Goal: Information Seeking & Learning: Learn about a topic

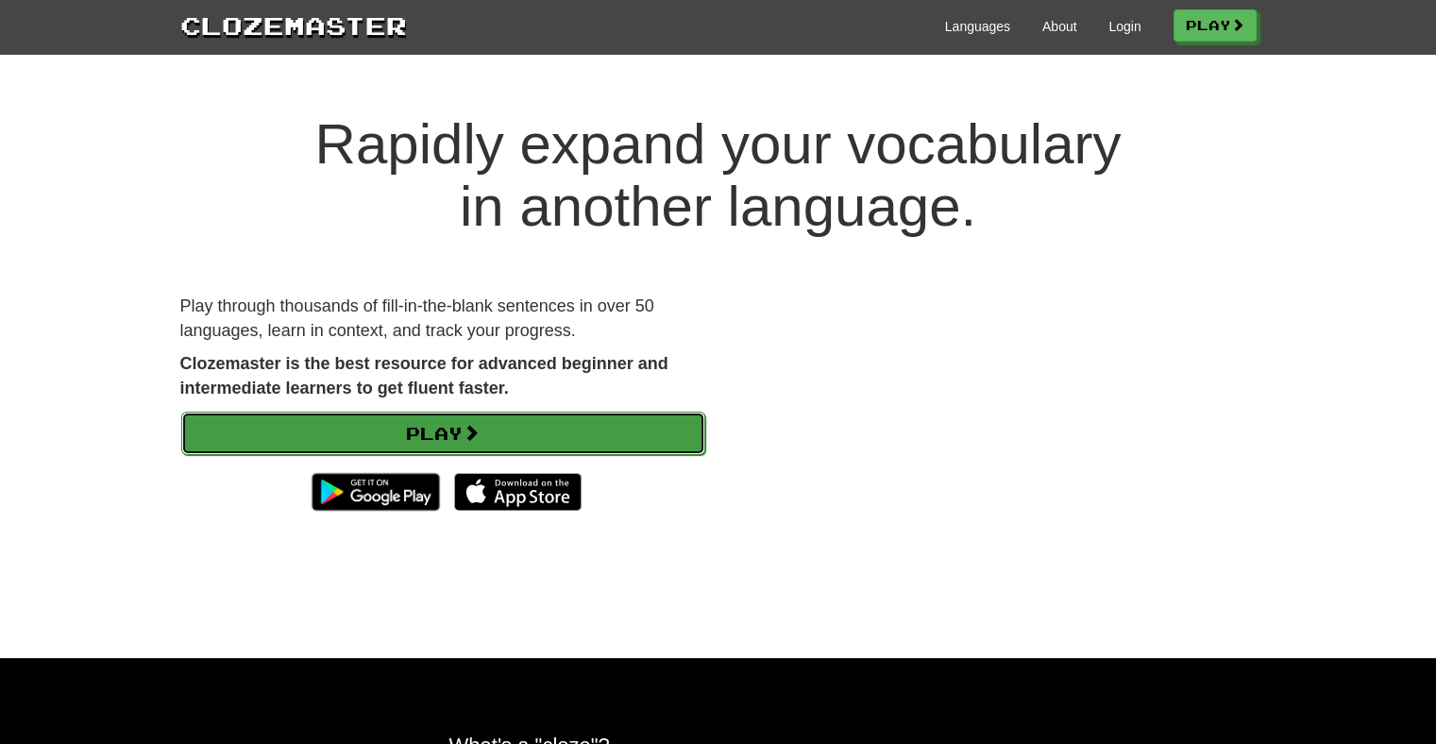
click at [247, 433] on link "Play" at bounding box center [443, 433] width 524 height 43
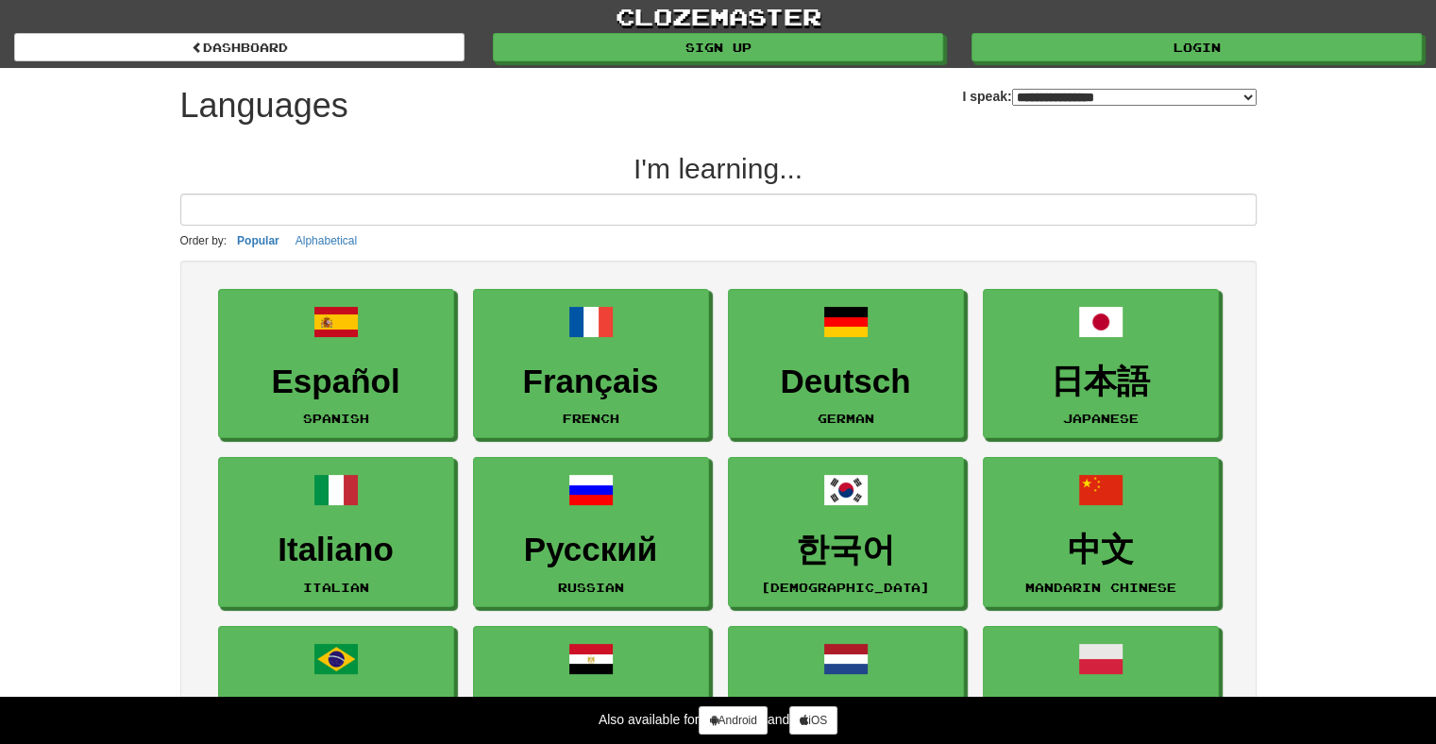
click at [1012, 100] on select "**********" at bounding box center [1134, 97] width 245 height 17
select select "********"
click at [1012, 89] on select "**********" at bounding box center [1134, 97] width 245 height 17
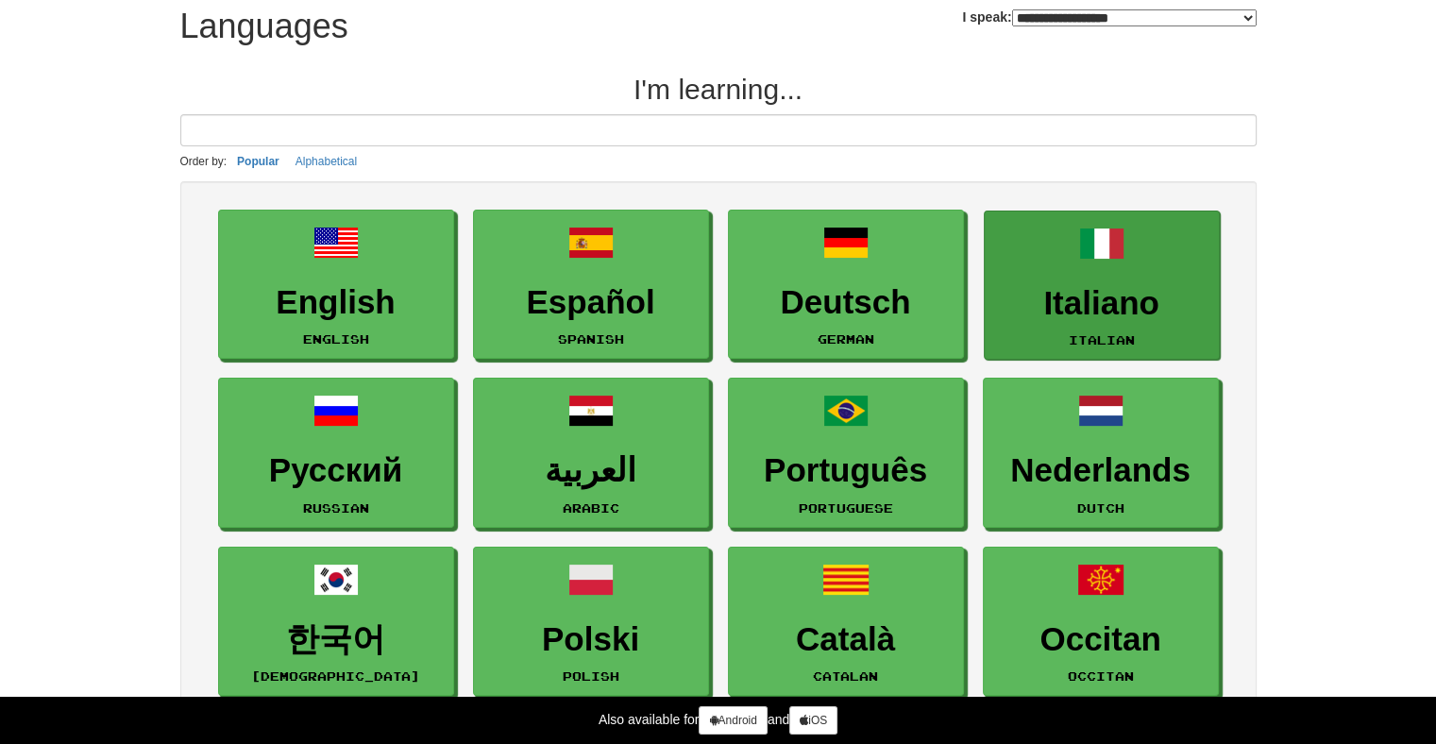
scroll to position [98, 0]
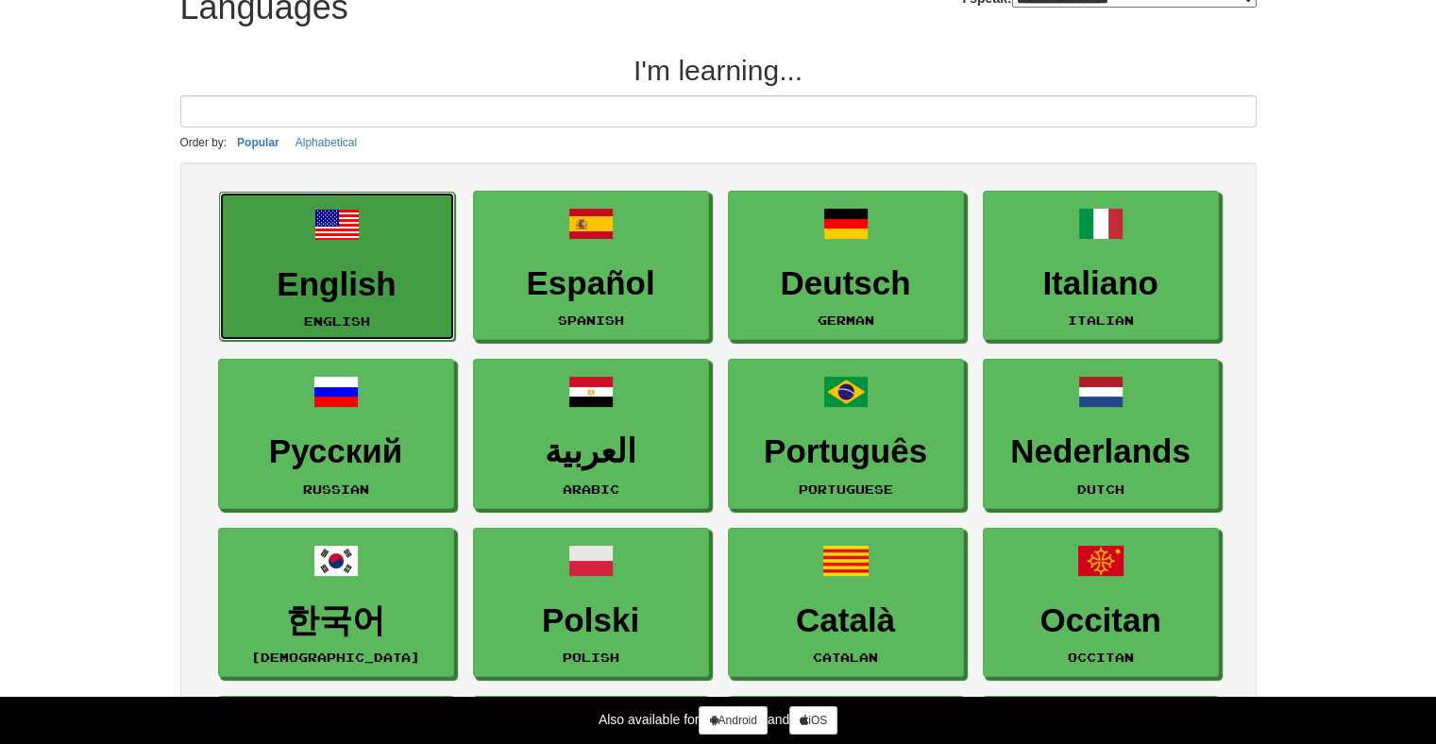
click at [301, 245] on link "English English" at bounding box center [337, 267] width 236 height 150
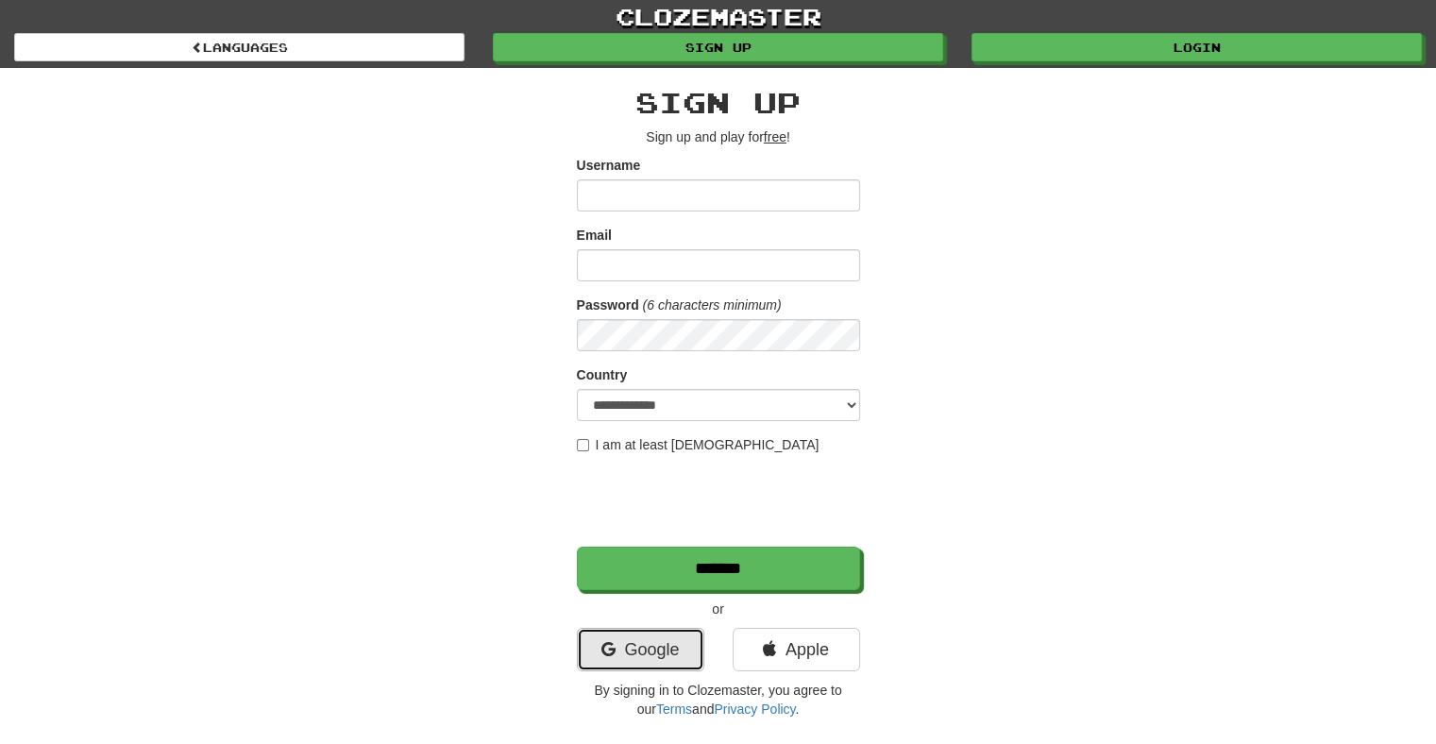
click at [657, 654] on link "Google" at bounding box center [640, 649] width 127 height 43
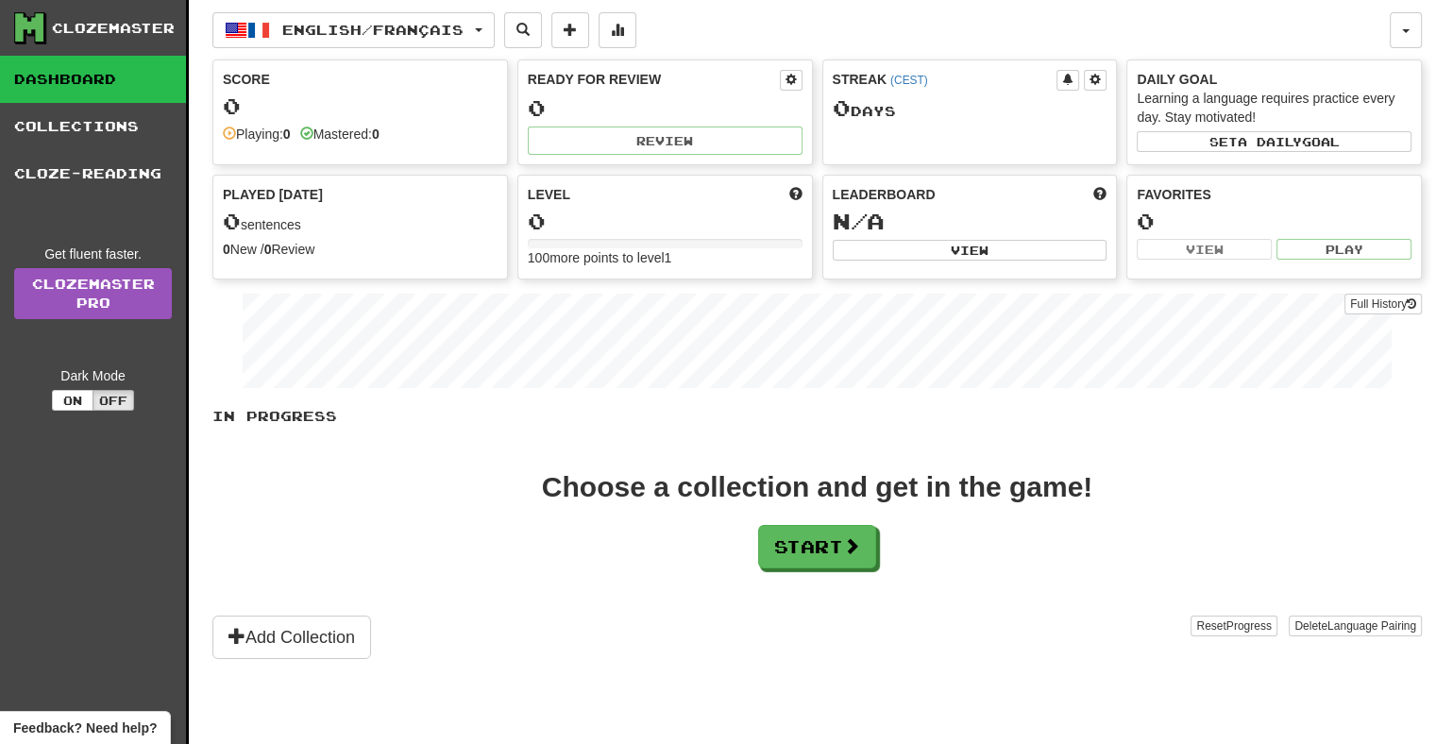
click at [1044, 8] on div "English / Français English / Français Streak: 0 Review: 0 Points today: 0 Españ…" at bounding box center [817, 395] width 1210 height 791
click at [844, 553] on button "Start" at bounding box center [818, 547] width 118 height 43
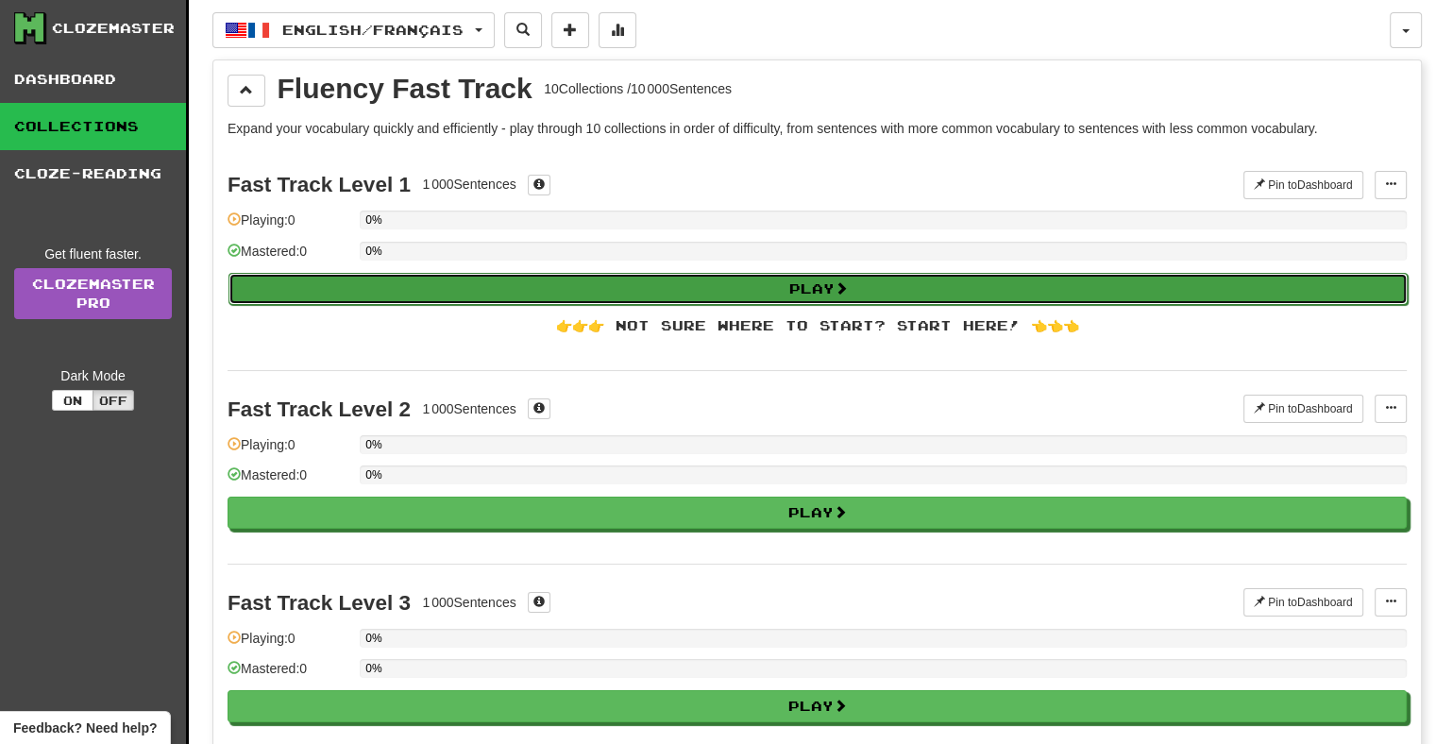
click at [331, 282] on button "Play" at bounding box center [817, 289] width 1179 height 32
select select "**"
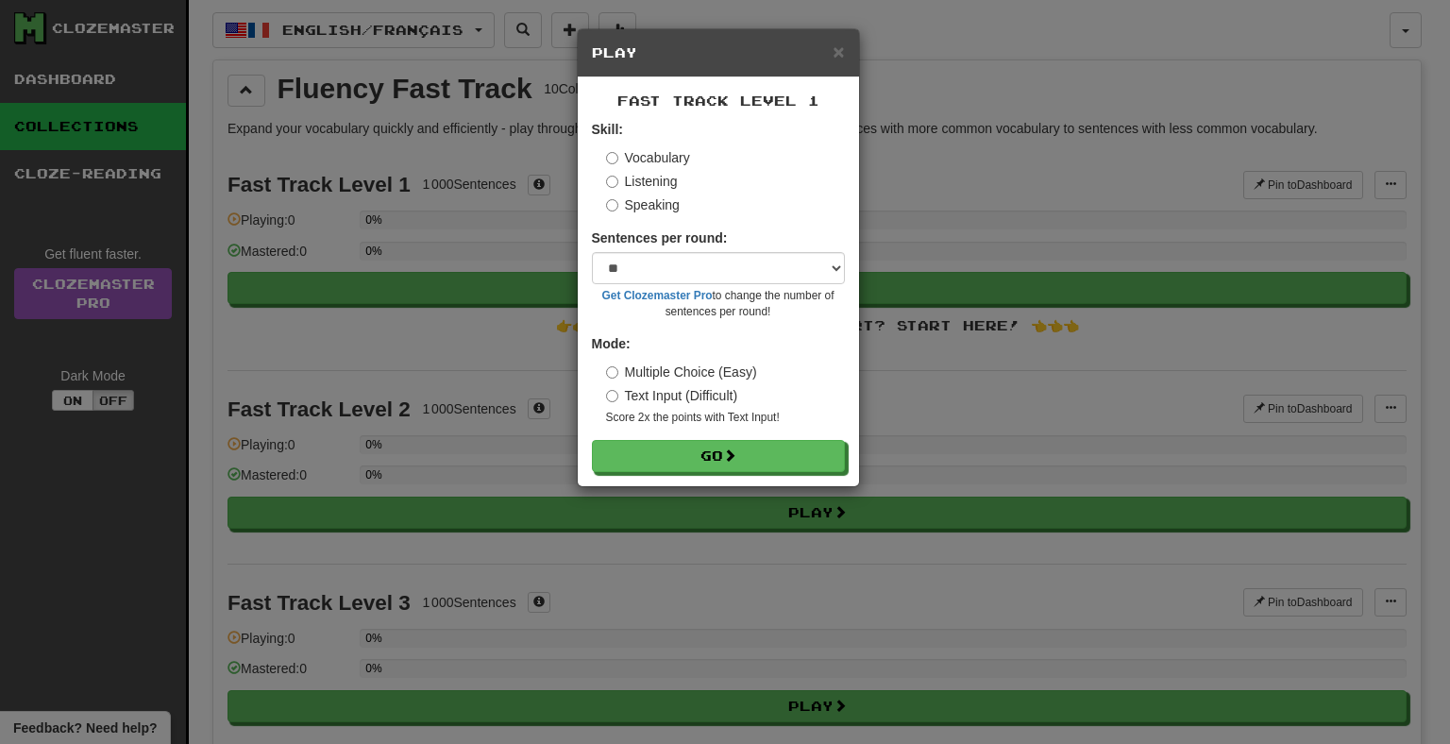
click at [615, 174] on label "Listening" at bounding box center [642, 181] width 72 height 19
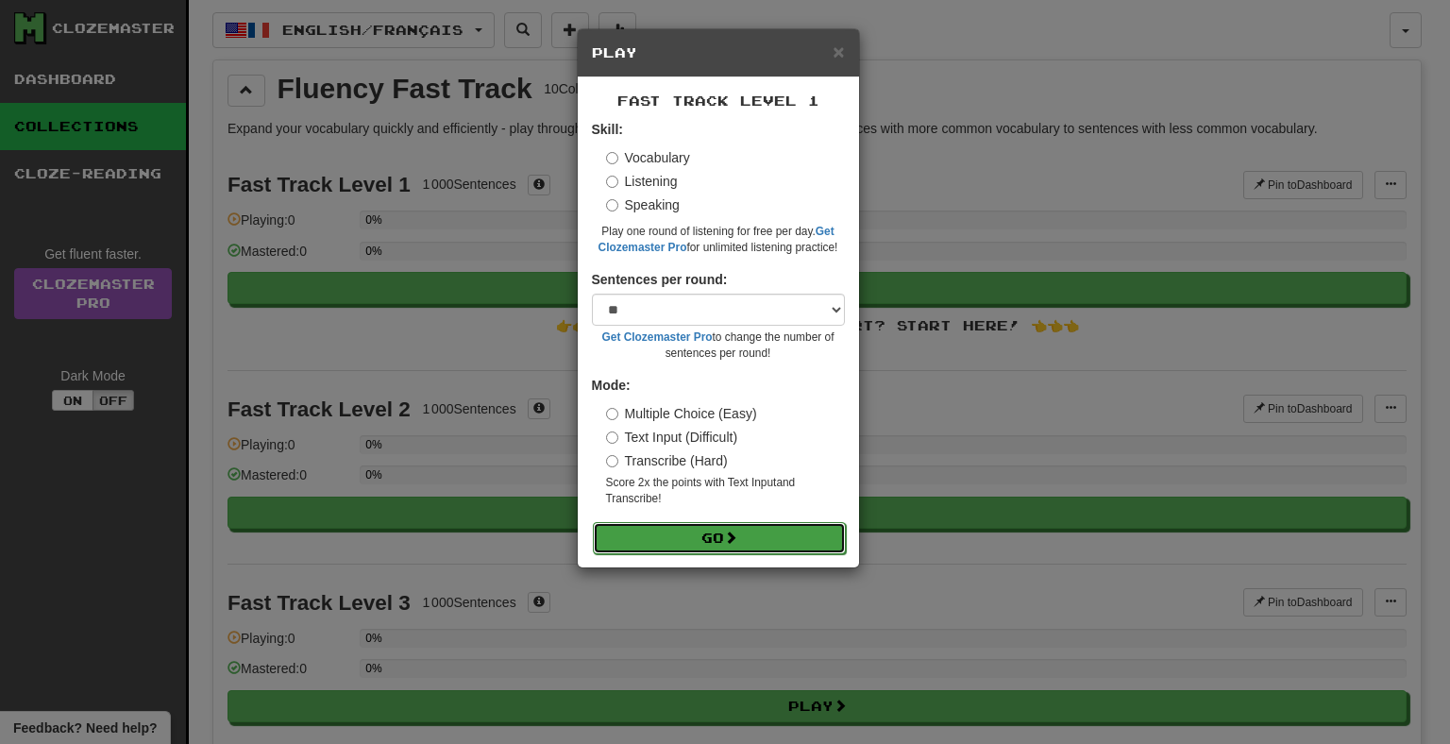
click at [670, 533] on button "Go" at bounding box center [719, 538] width 253 height 32
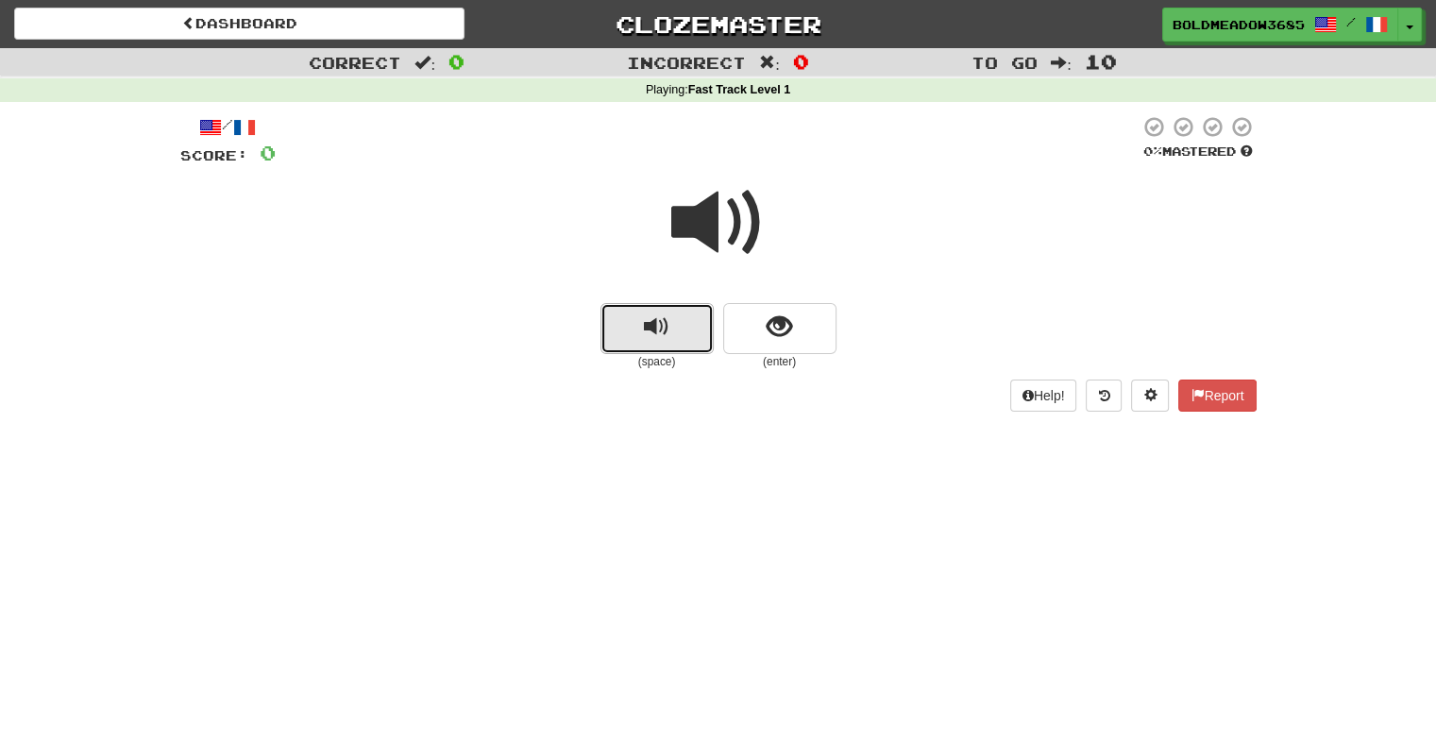
click at [662, 325] on span "replay audio" at bounding box center [656, 326] width 25 height 25
click at [743, 302] on div at bounding box center [718, 235] width 1076 height 135
click at [781, 314] on span "show sentence" at bounding box center [779, 326] width 25 height 25
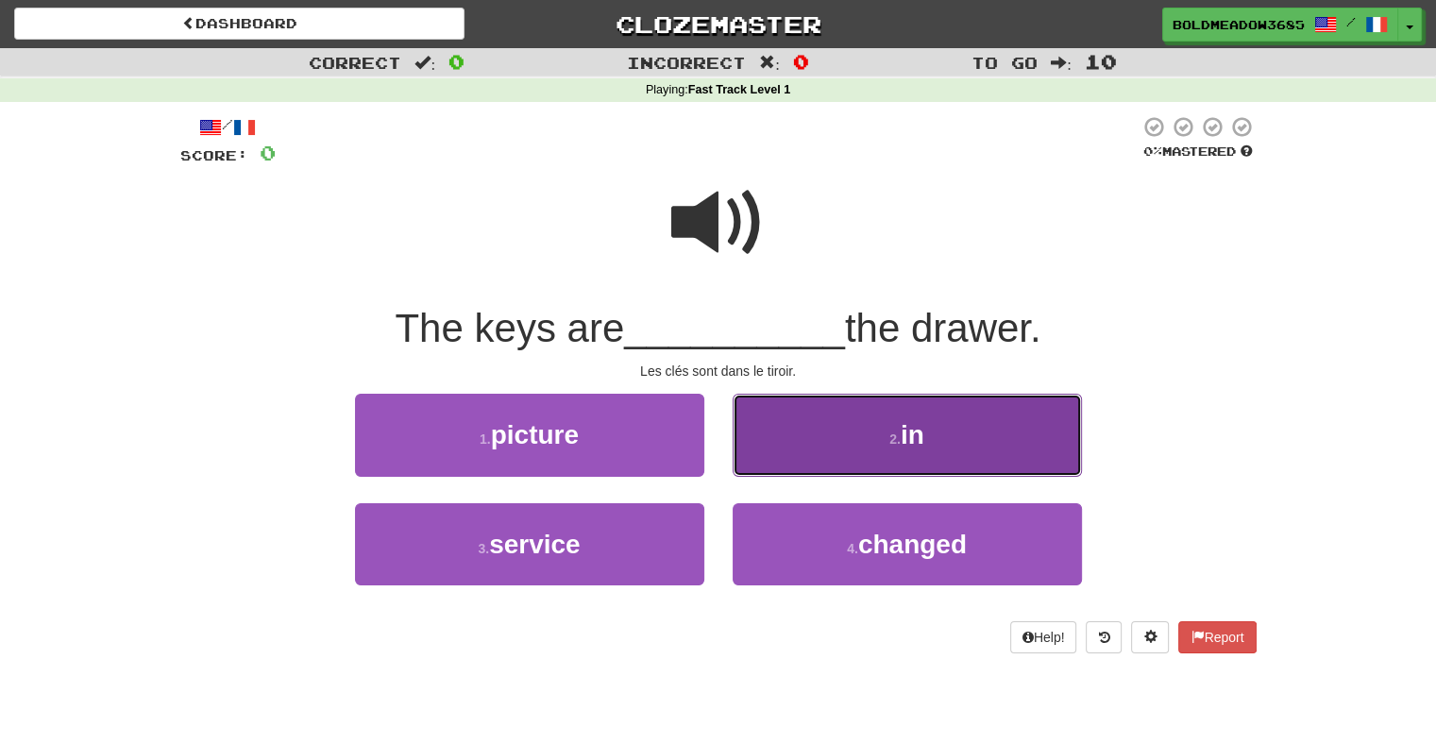
click at [843, 416] on button "2 . in" at bounding box center [907, 435] width 349 height 82
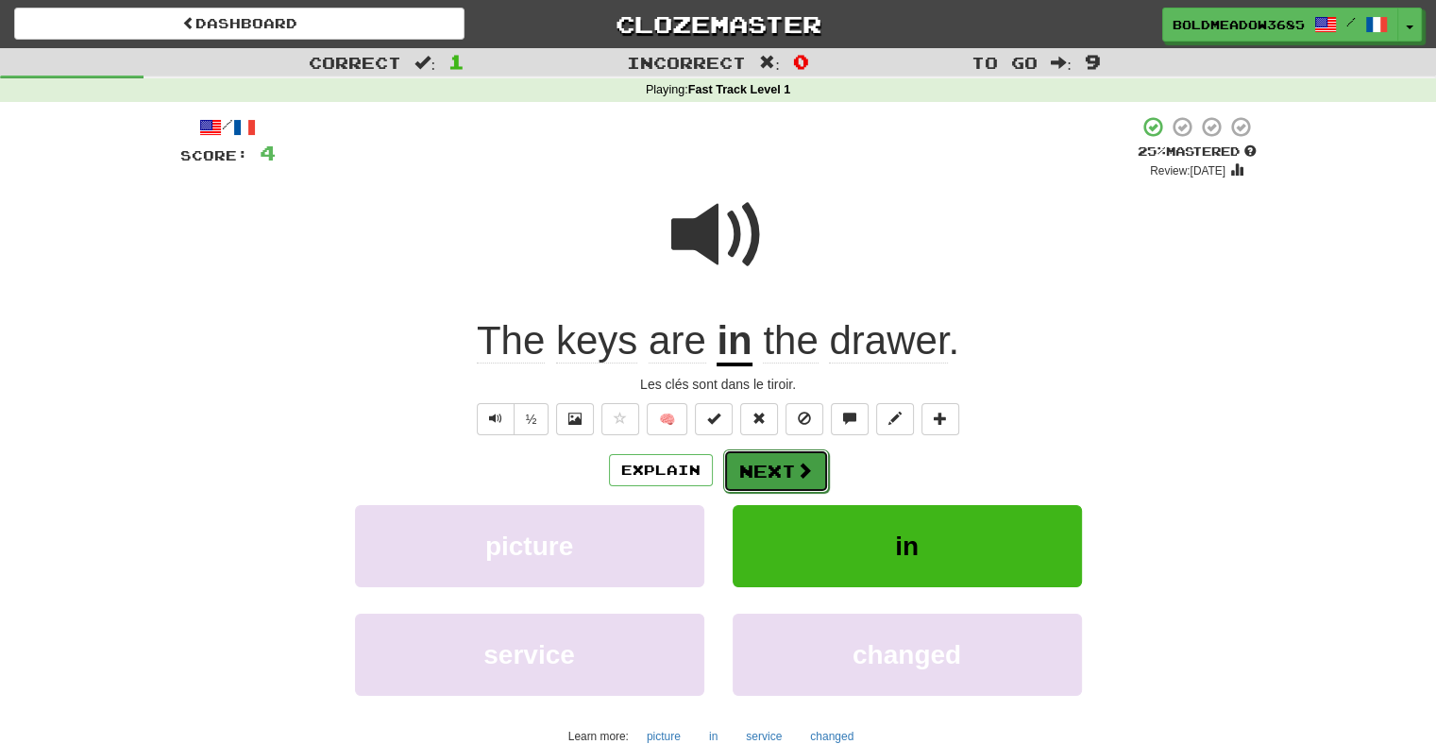
click at [804, 481] on button "Next" at bounding box center [776, 470] width 106 height 43
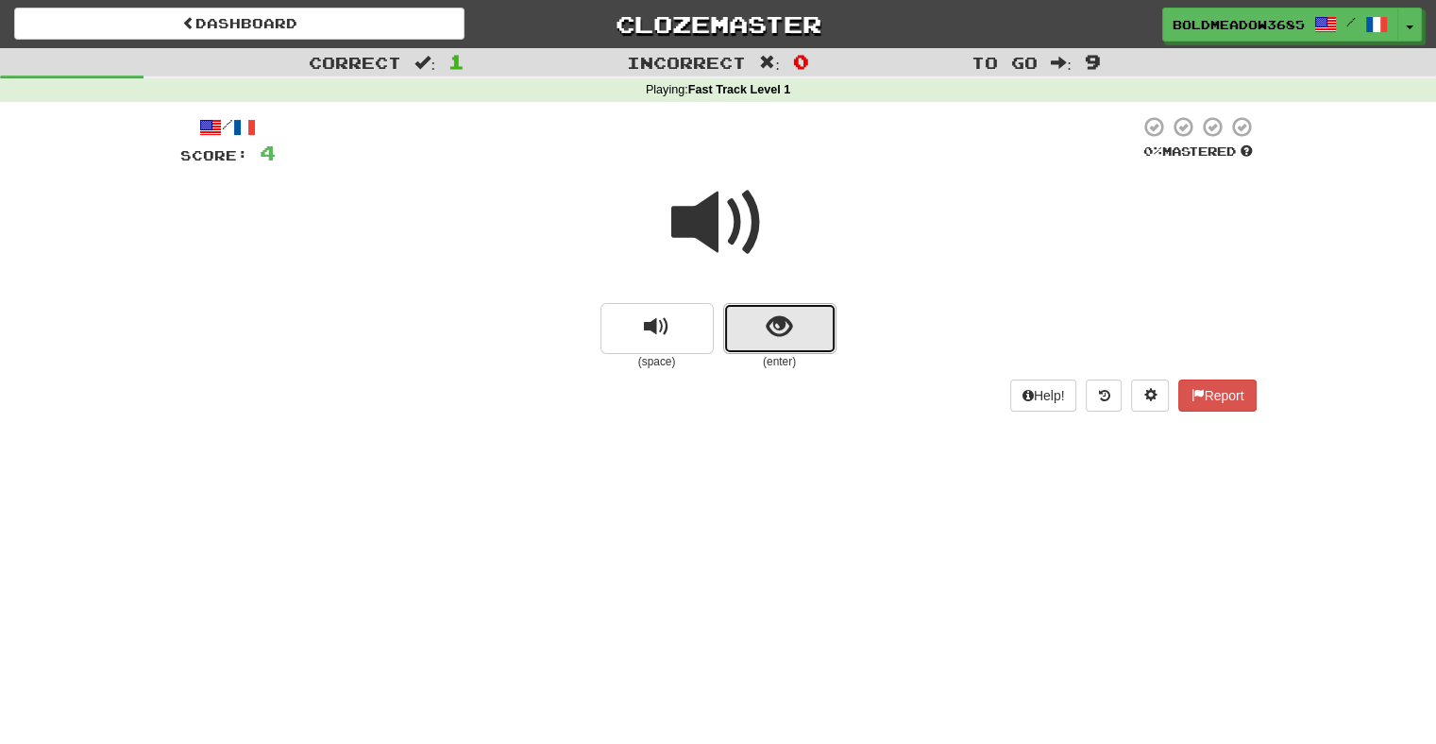
click at [782, 303] on button "show sentence" at bounding box center [779, 328] width 113 height 51
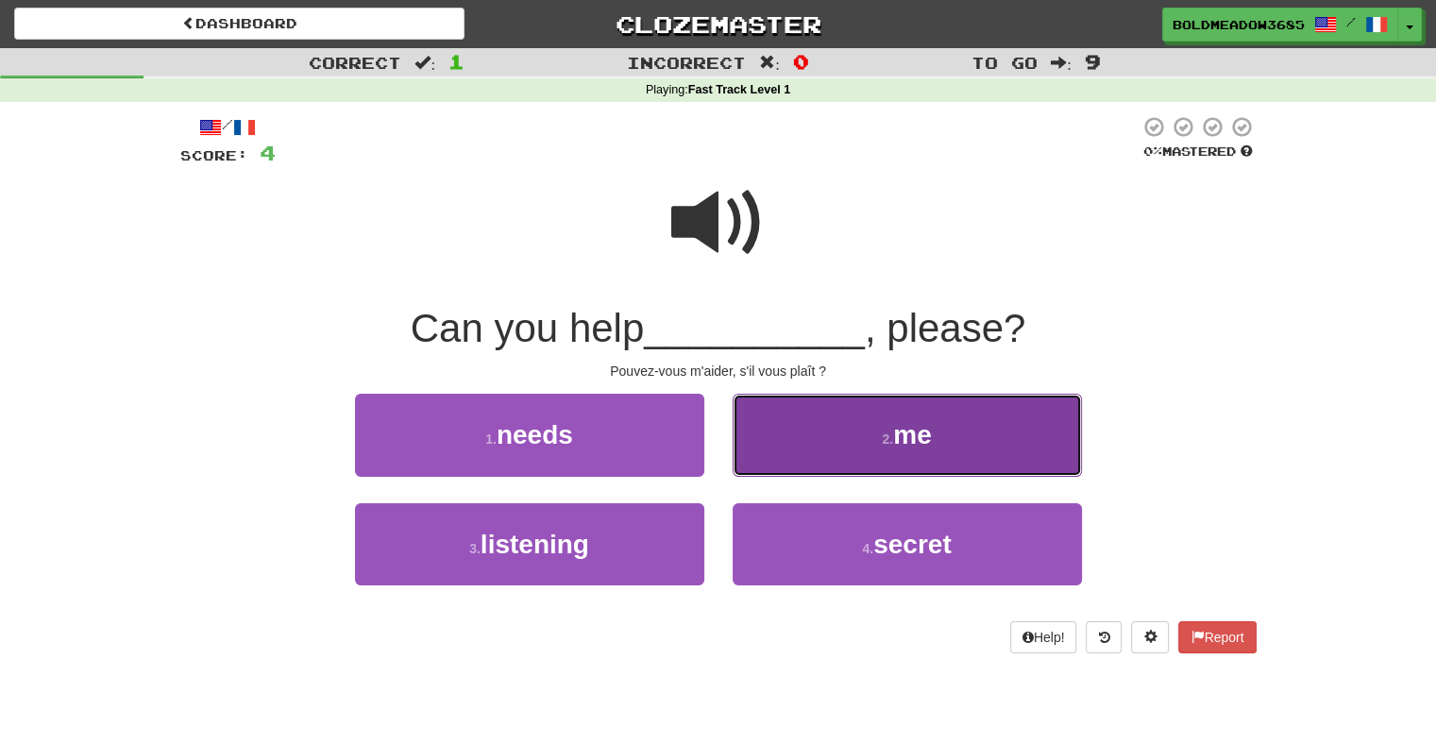
click at [796, 447] on button "2 . me" at bounding box center [907, 435] width 349 height 82
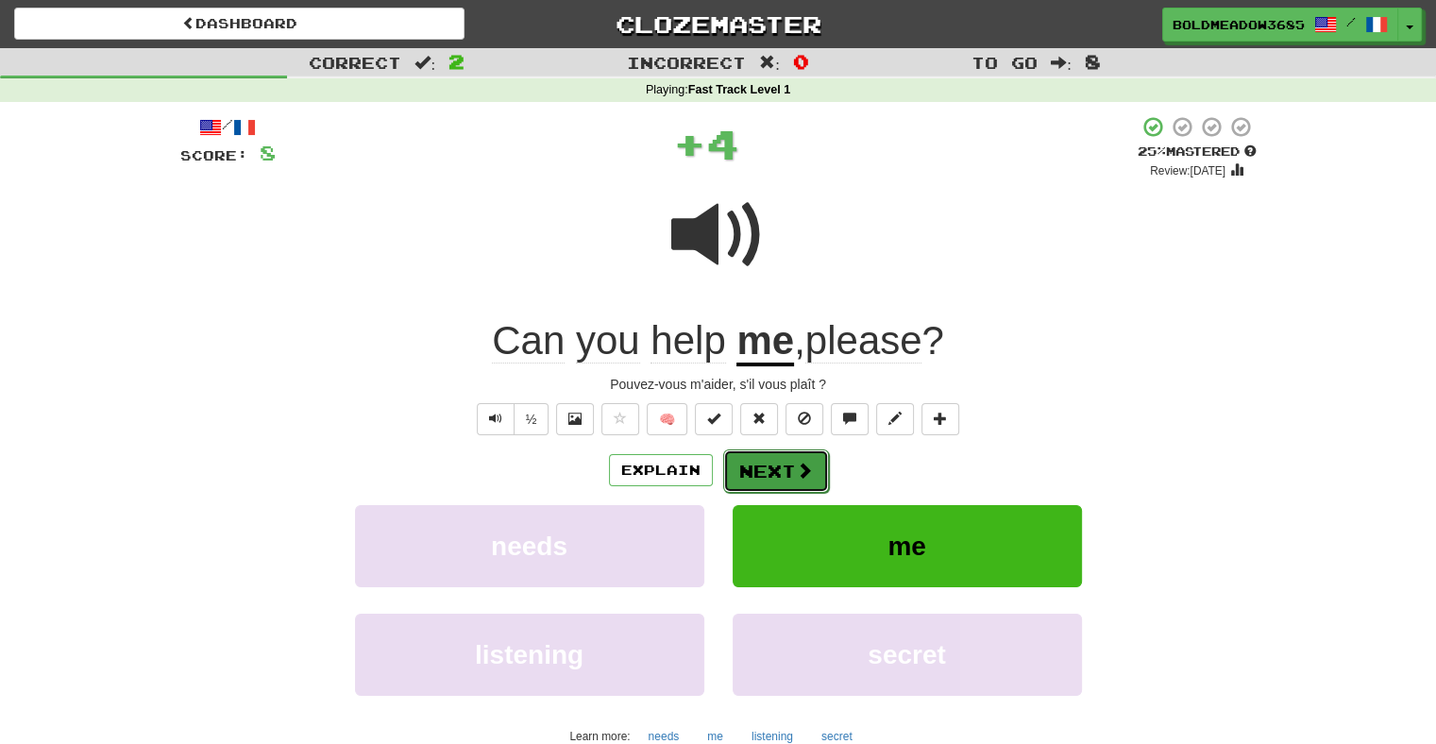
click at [772, 465] on button "Next" at bounding box center [776, 470] width 106 height 43
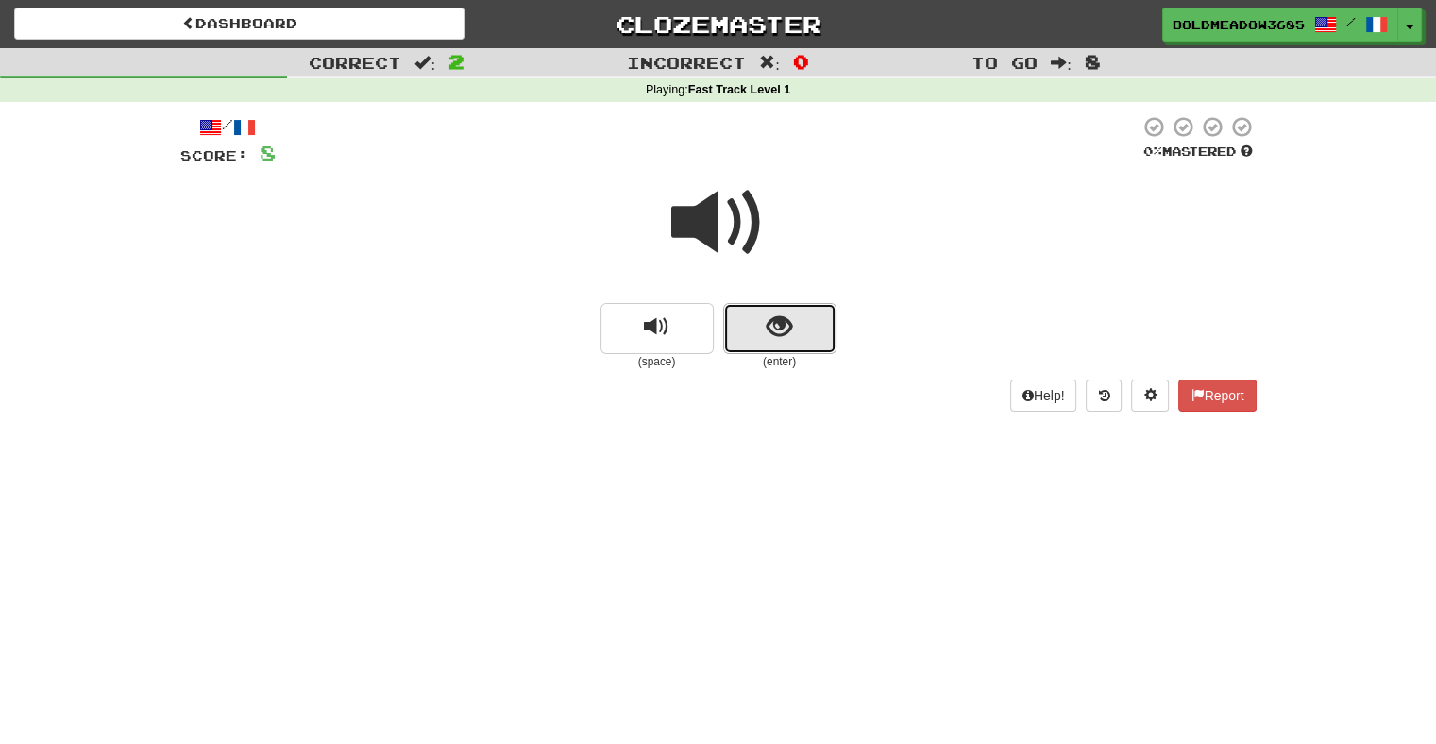
click at [763, 333] on button "show sentence" at bounding box center [779, 328] width 113 height 51
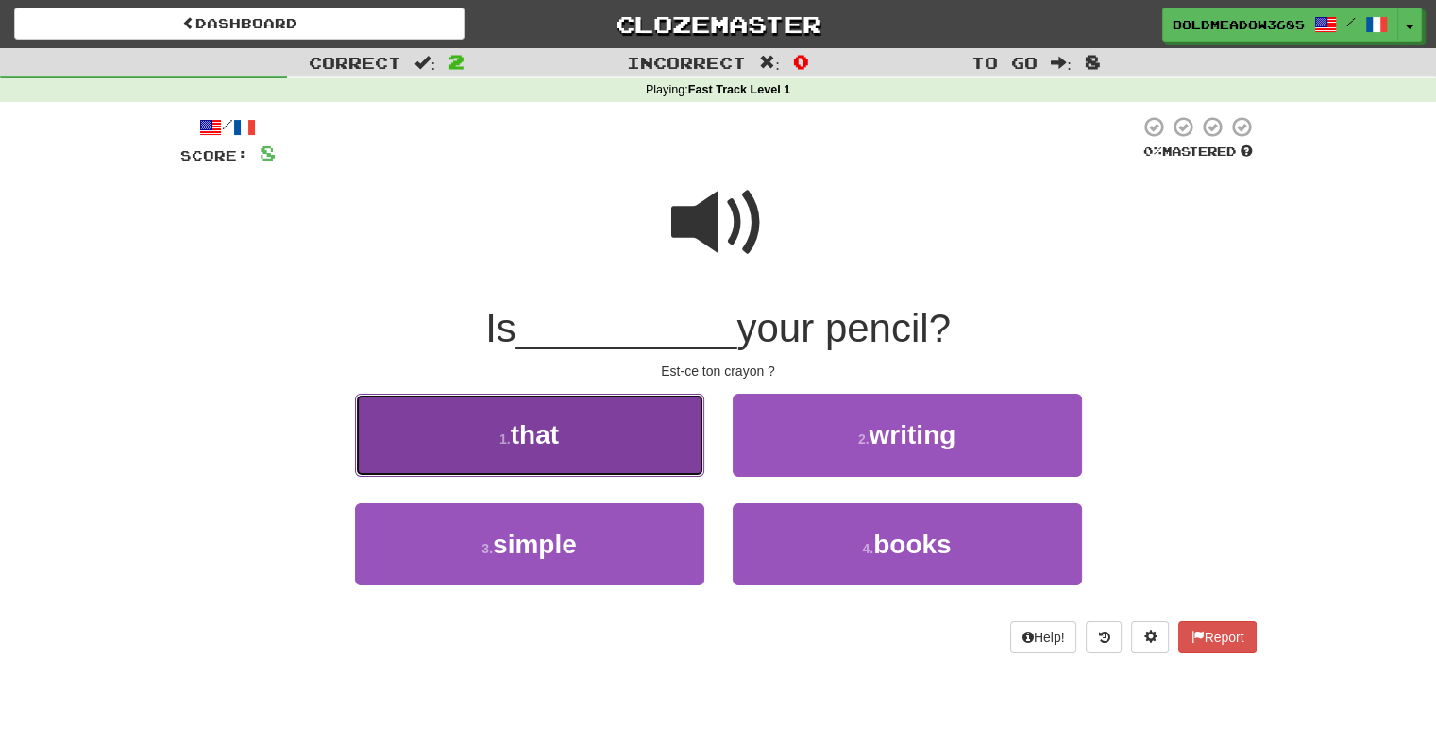
click at [480, 428] on button "1 . that" at bounding box center [529, 435] width 349 height 82
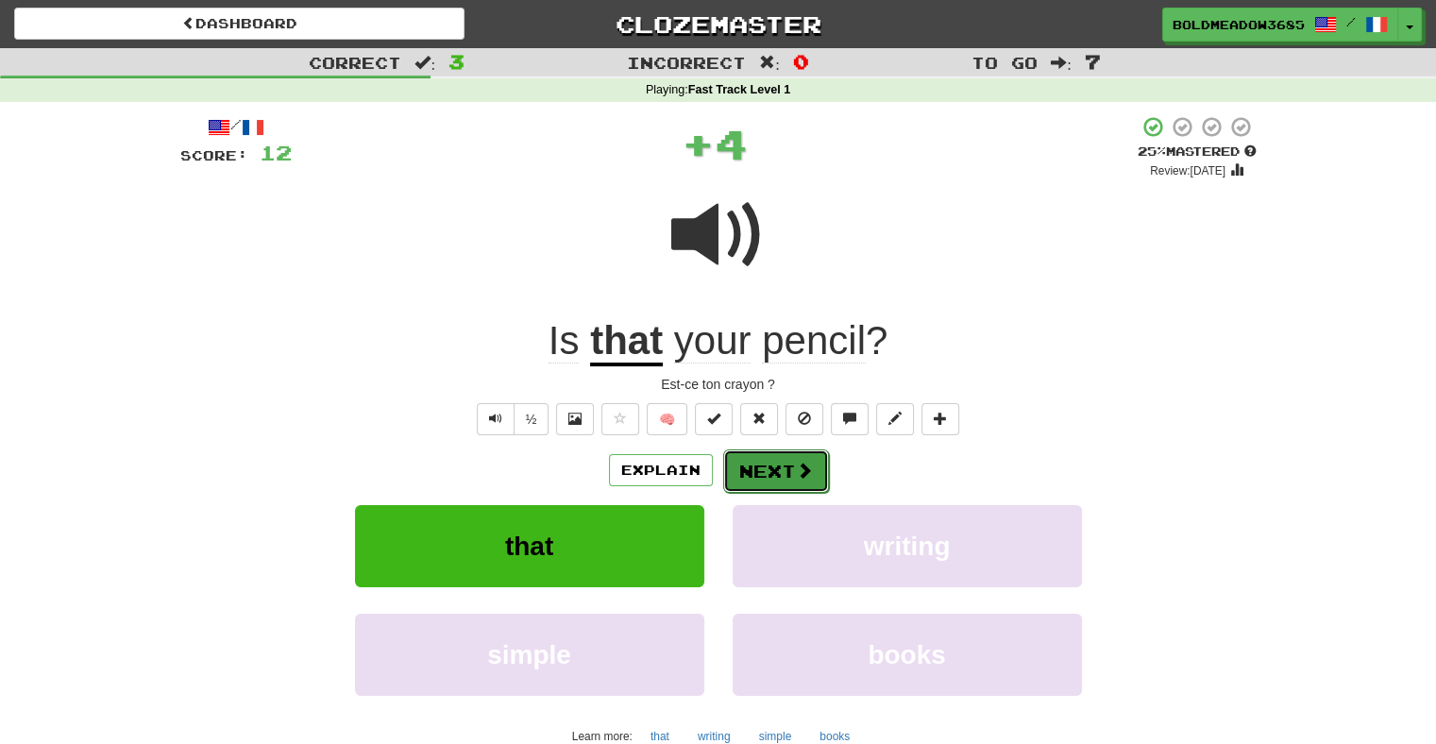
click at [759, 458] on button "Next" at bounding box center [776, 470] width 106 height 43
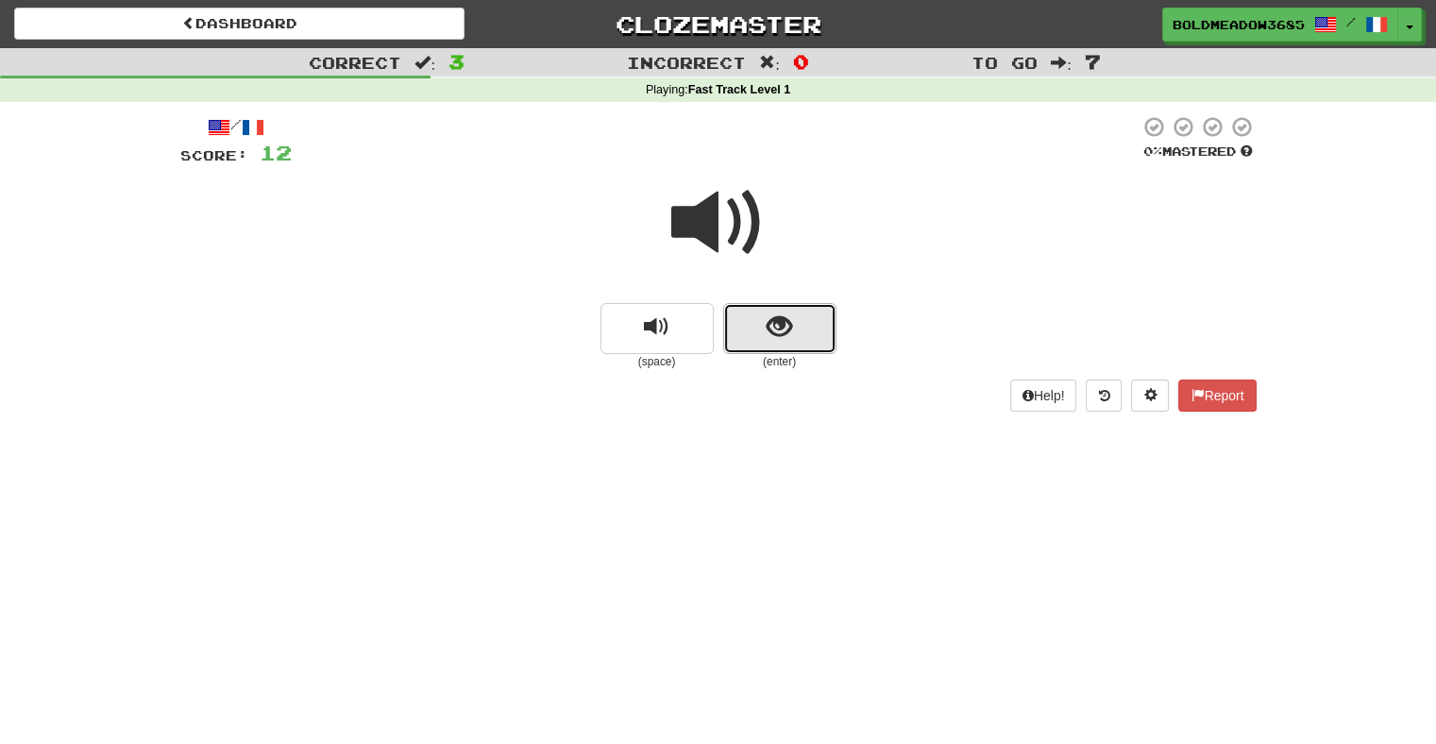
click at [756, 311] on button "show sentence" at bounding box center [779, 328] width 113 height 51
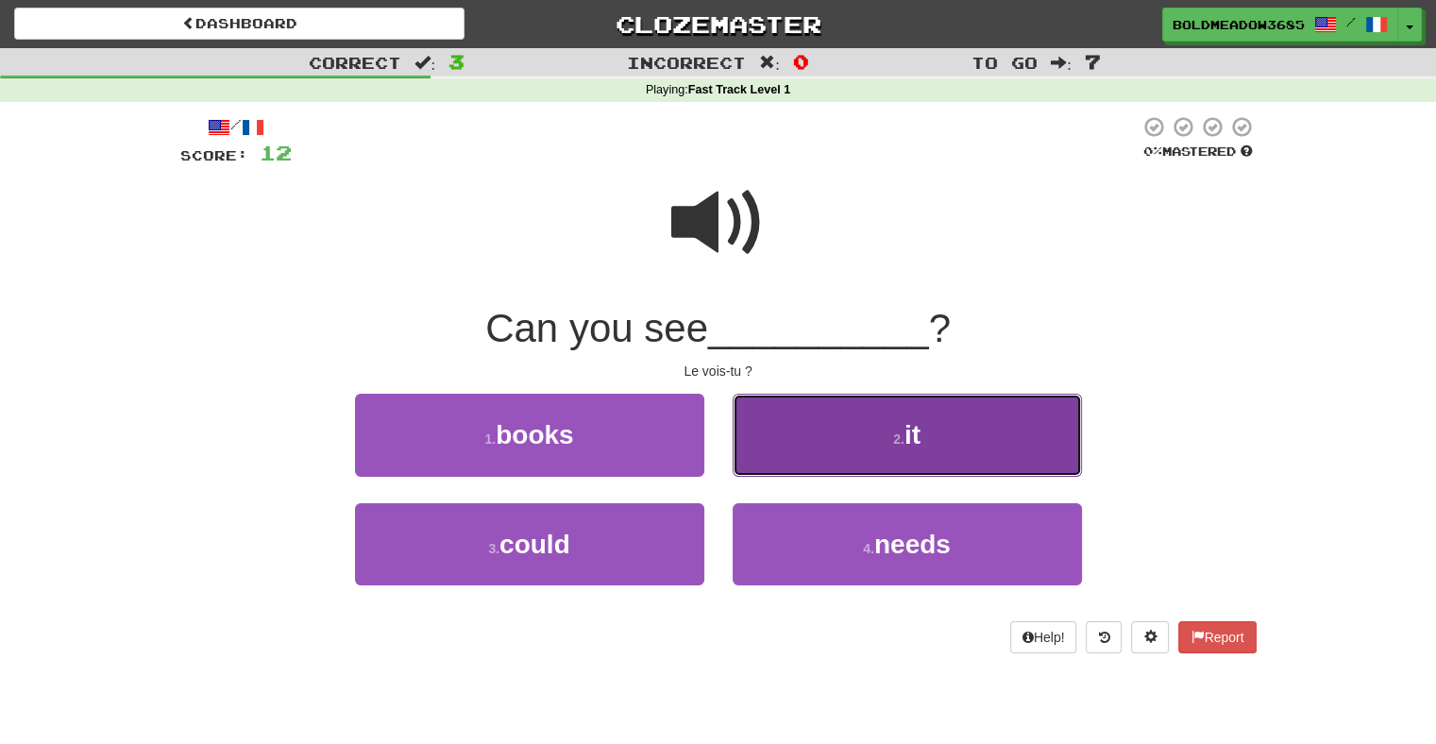
click at [804, 422] on button "2 . it" at bounding box center [907, 435] width 349 height 82
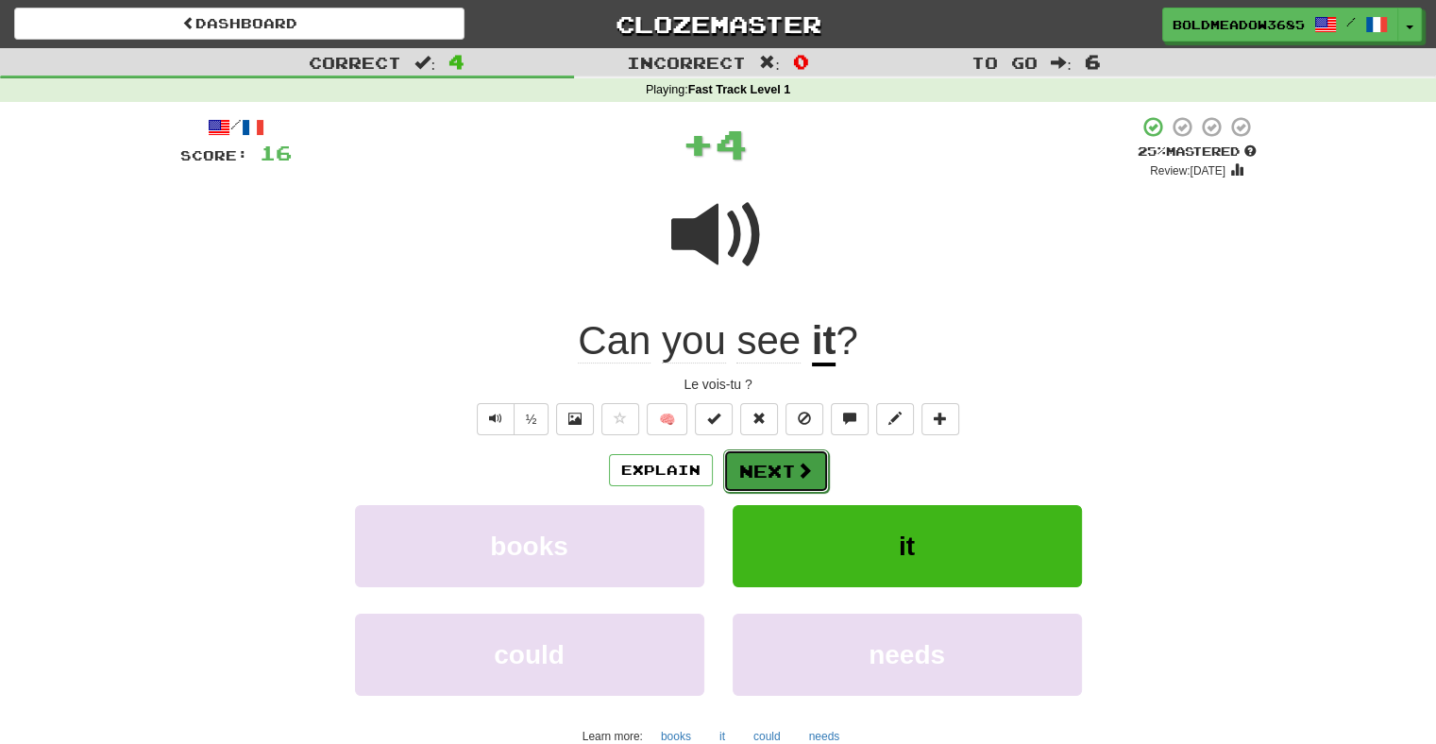
click at [789, 468] on button "Next" at bounding box center [776, 470] width 106 height 43
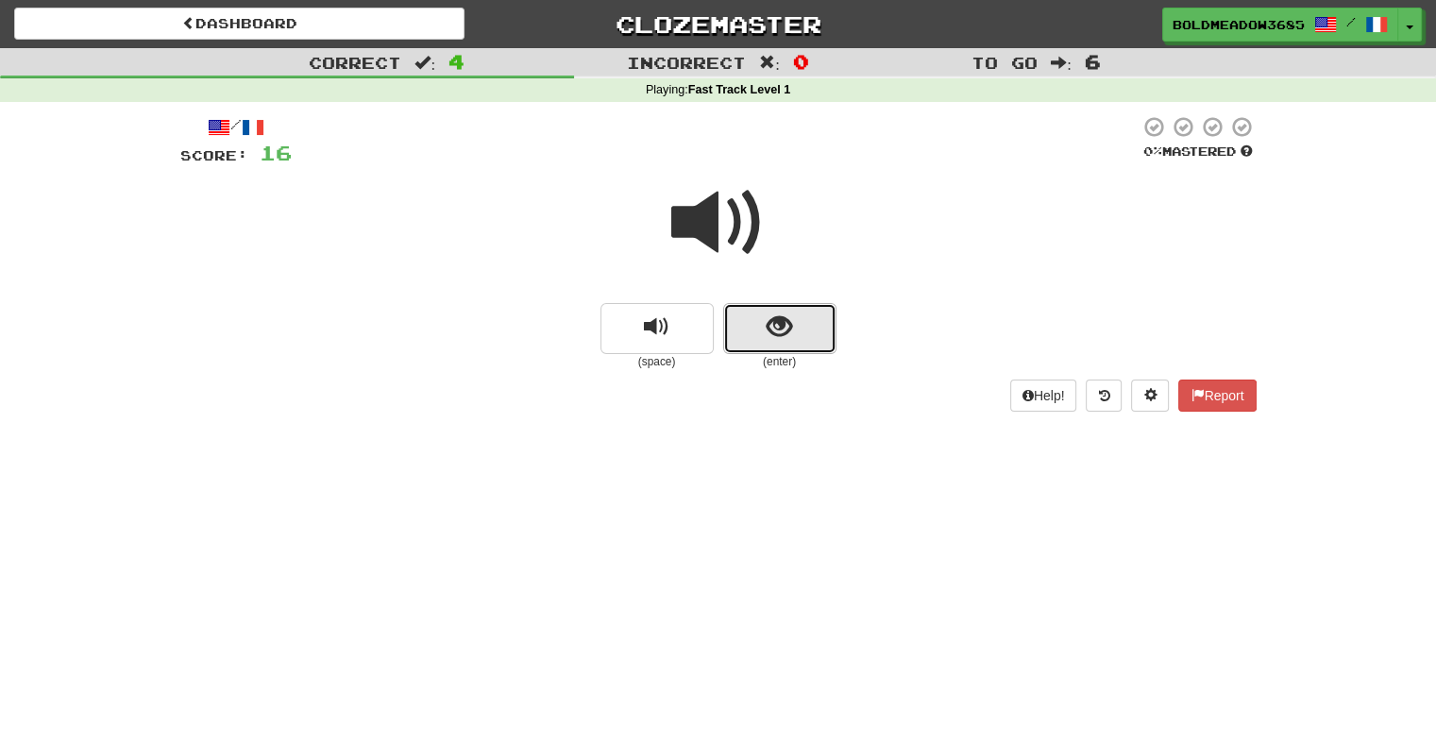
click at [774, 319] on span "show sentence" at bounding box center [779, 326] width 25 height 25
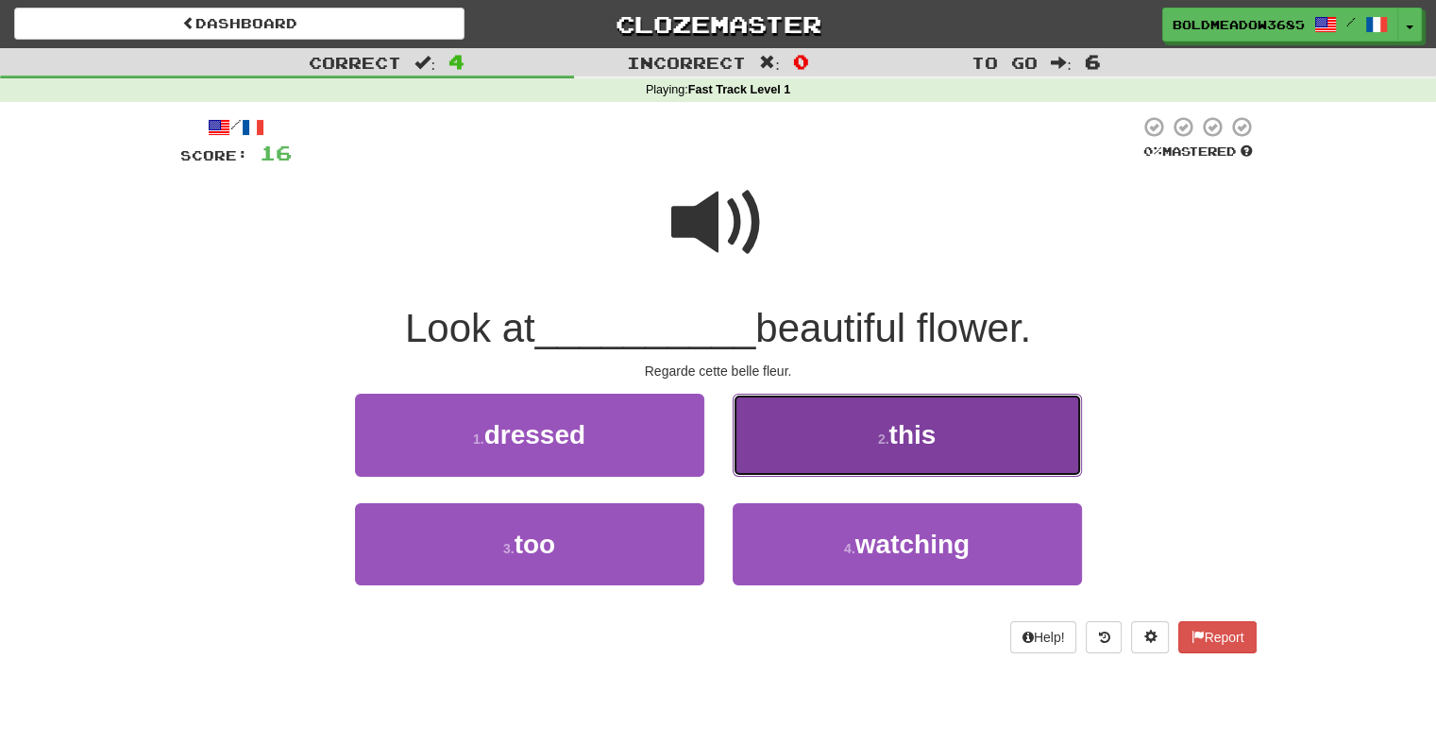
click at [933, 442] on span "this" at bounding box center [911, 434] width 47 height 29
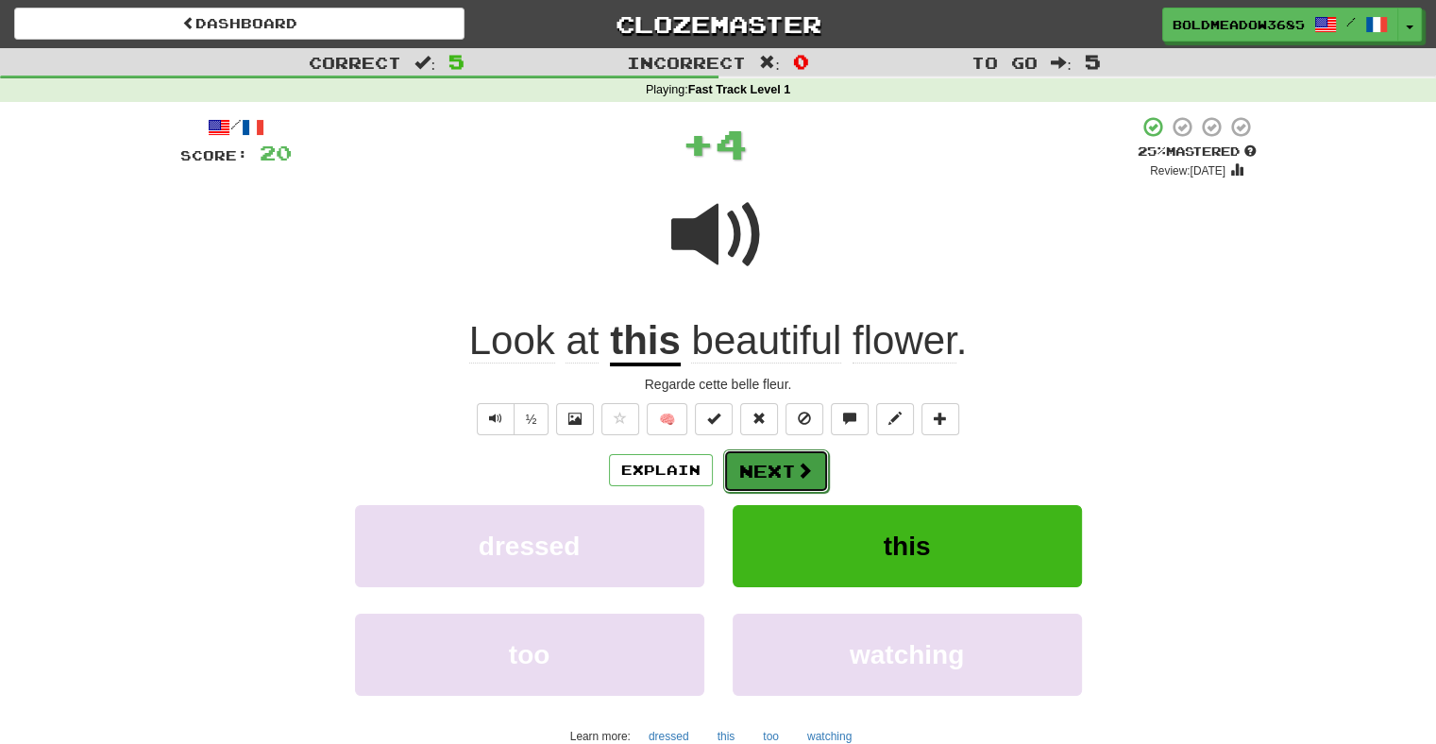
click at [769, 476] on button "Next" at bounding box center [776, 470] width 106 height 43
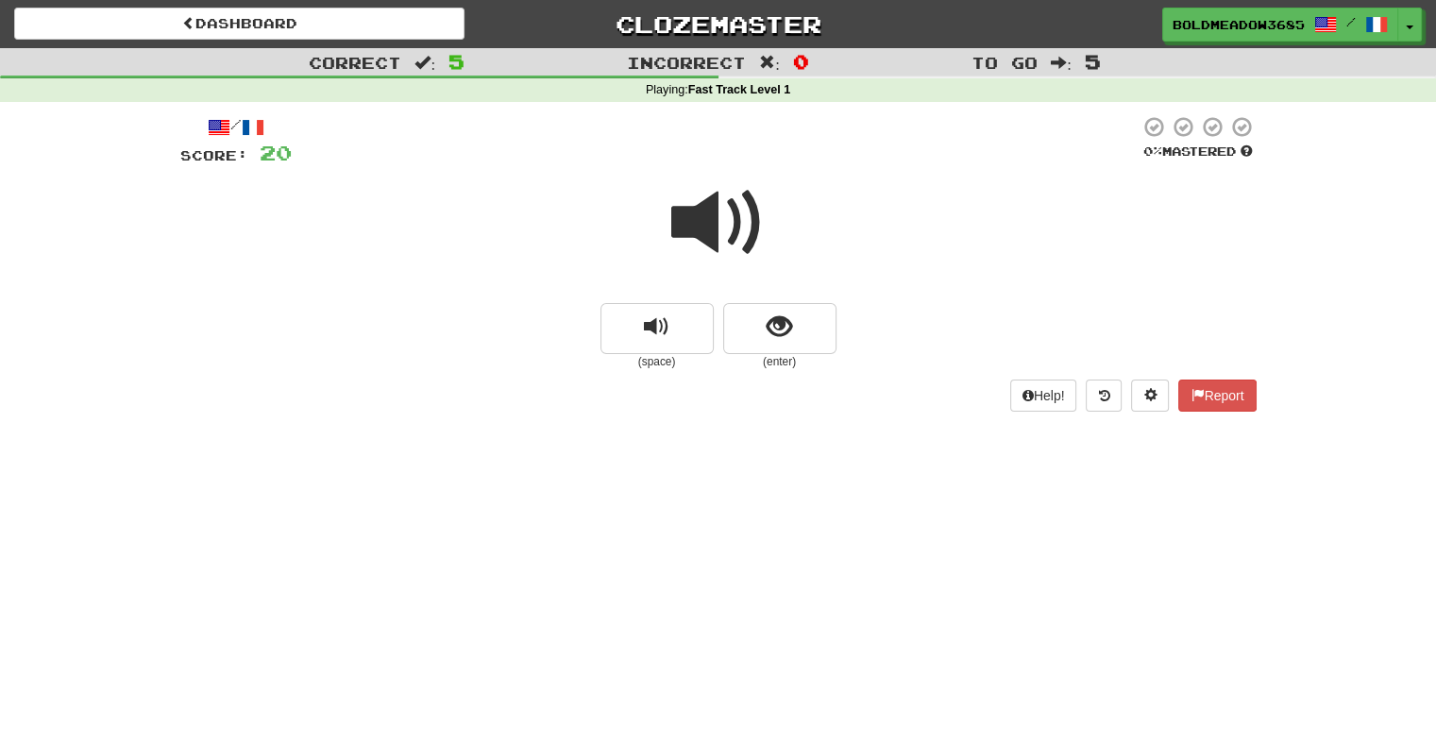
click at [782, 356] on small "(enter)" at bounding box center [779, 362] width 113 height 16
click at [782, 348] on button "show sentence" at bounding box center [779, 328] width 113 height 51
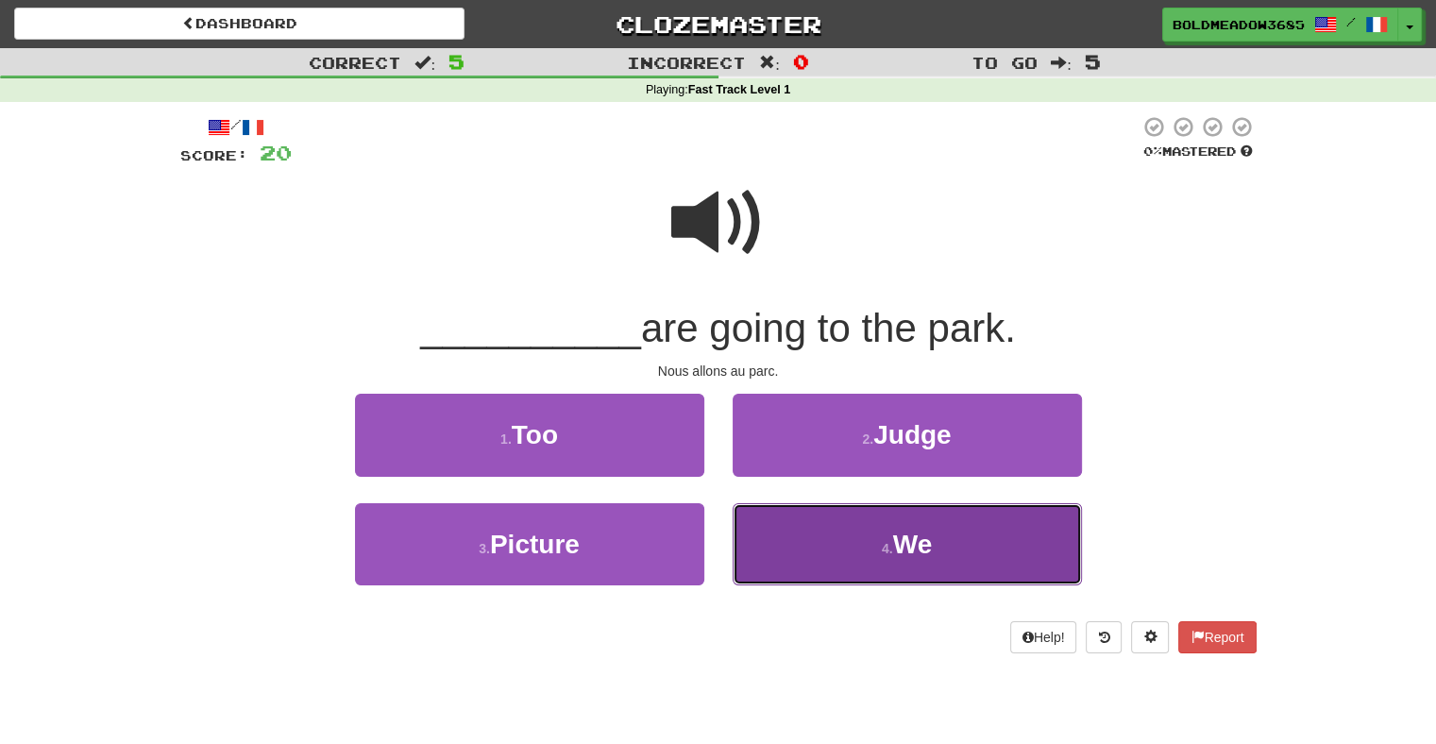
click at [850, 543] on button "4 . We" at bounding box center [907, 544] width 349 height 82
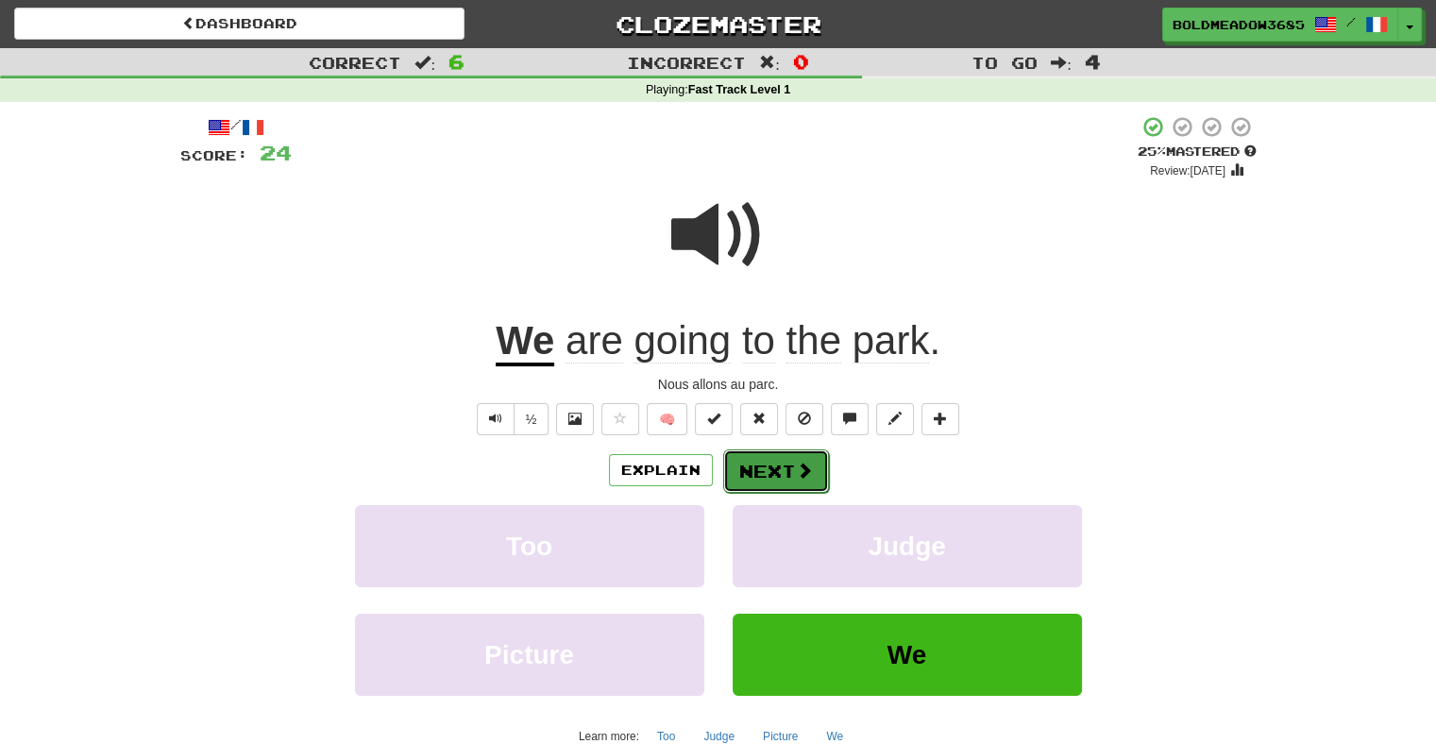
click at [770, 462] on button "Next" at bounding box center [776, 470] width 106 height 43
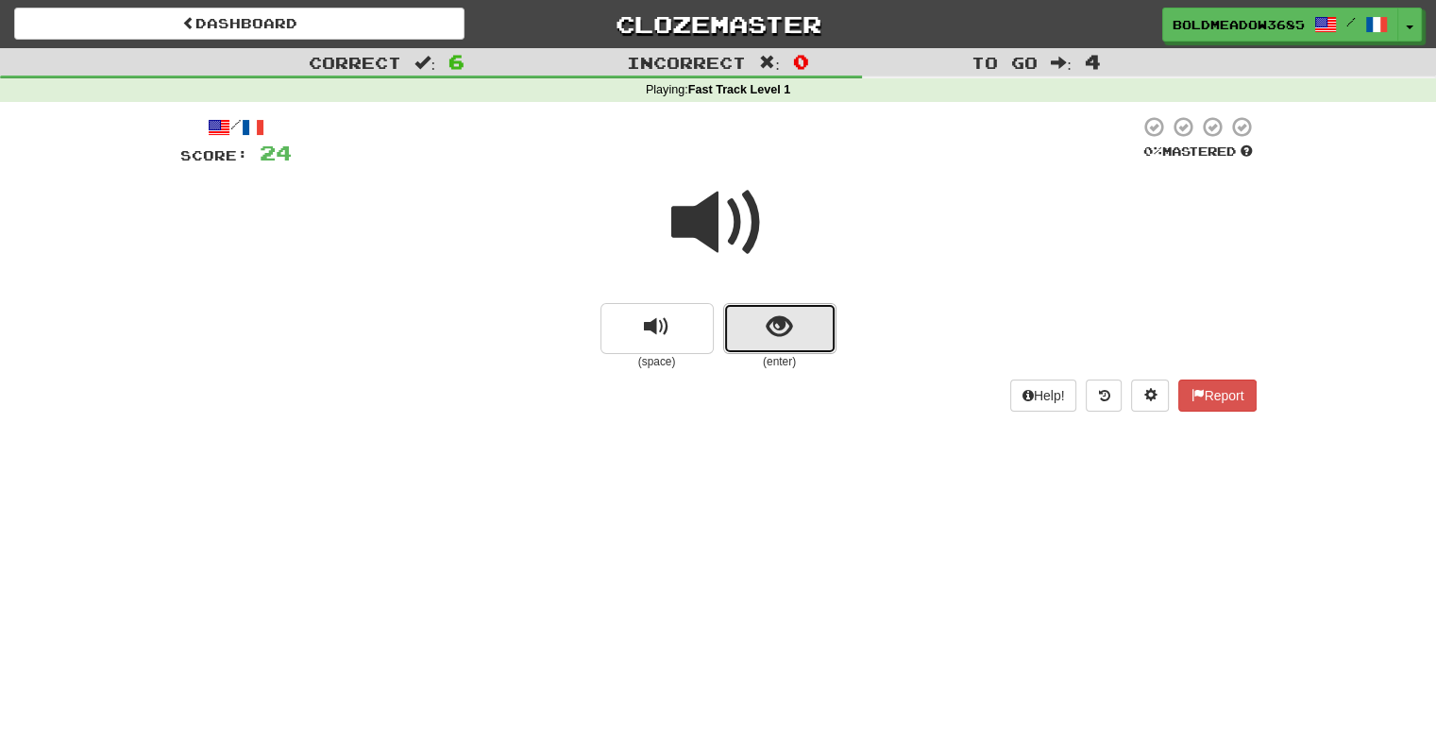
click at [753, 340] on button "show sentence" at bounding box center [779, 328] width 113 height 51
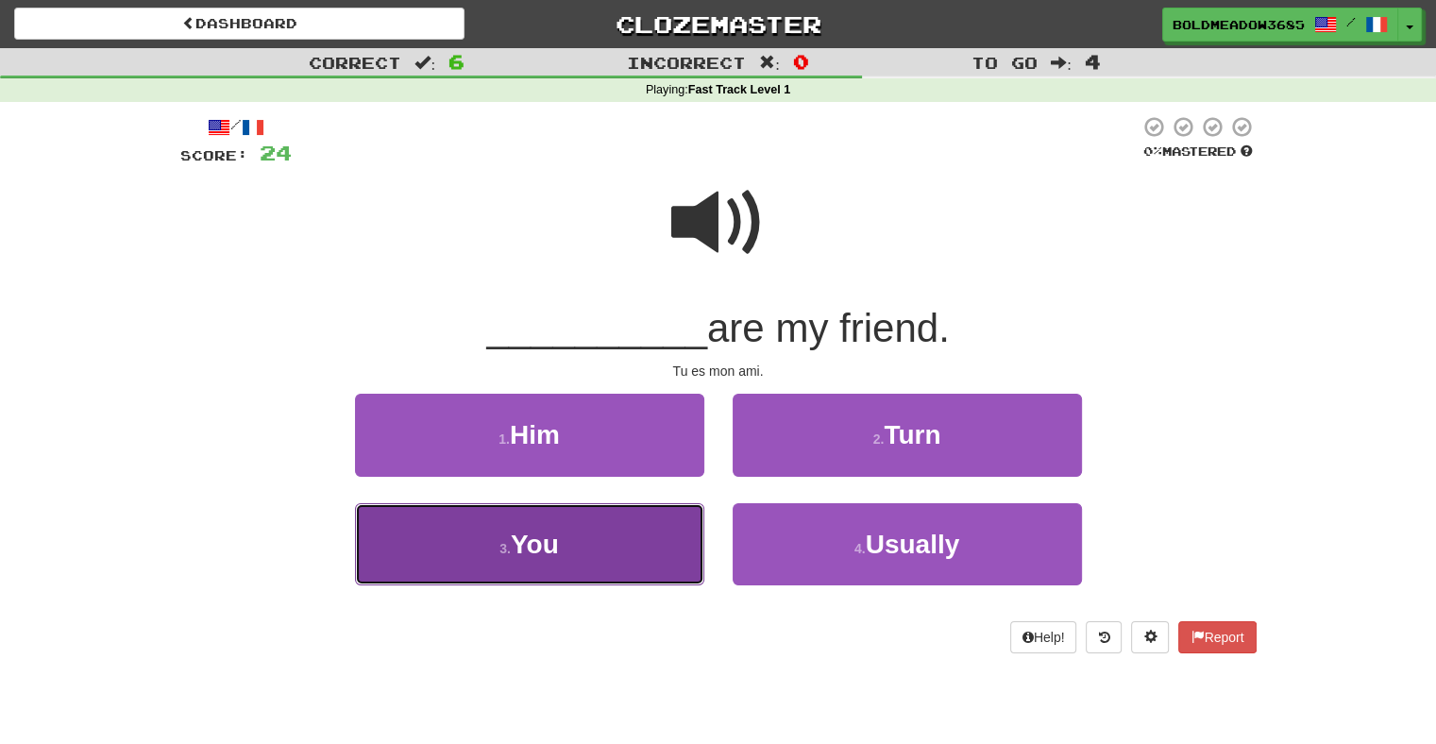
click at [563, 534] on button "3 . You" at bounding box center [529, 544] width 349 height 82
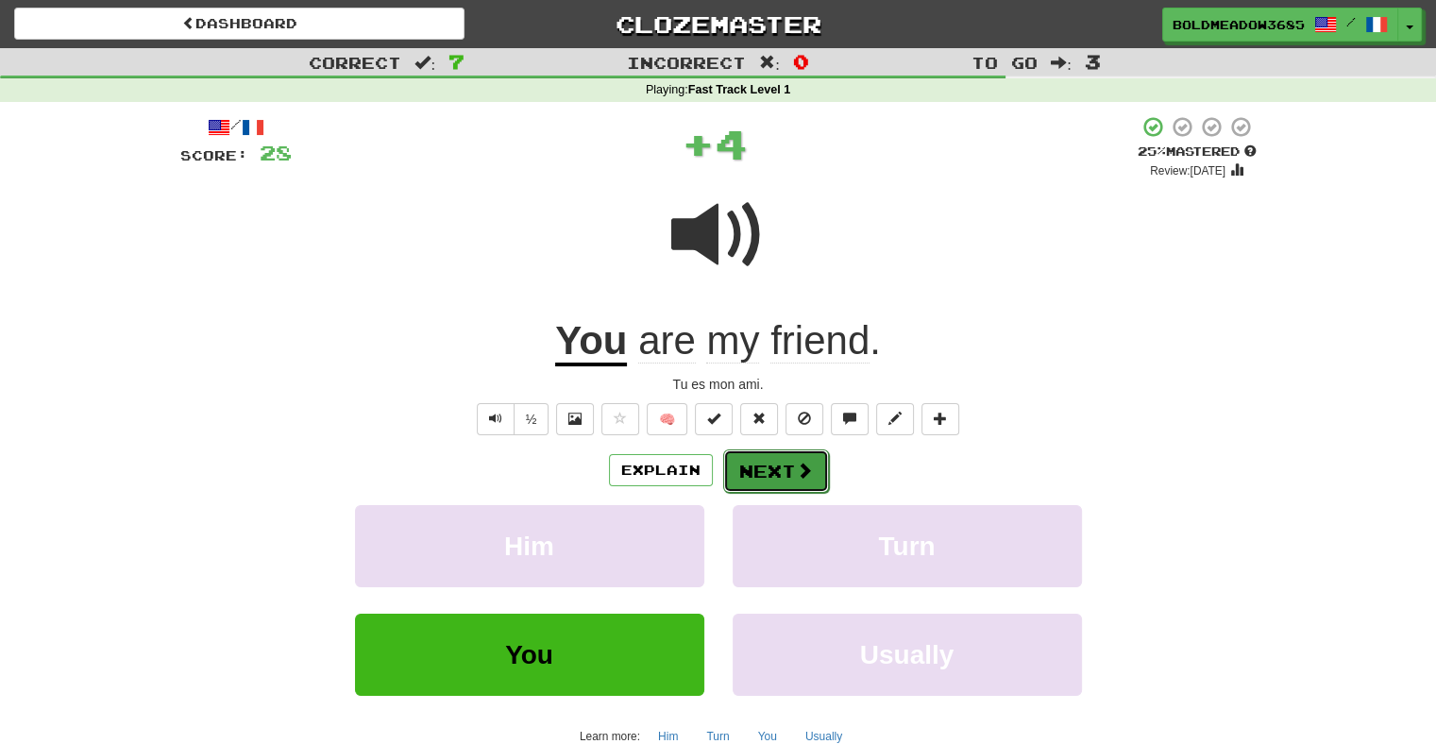
click at [786, 467] on button "Next" at bounding box center [776, 470] width 106 height 43
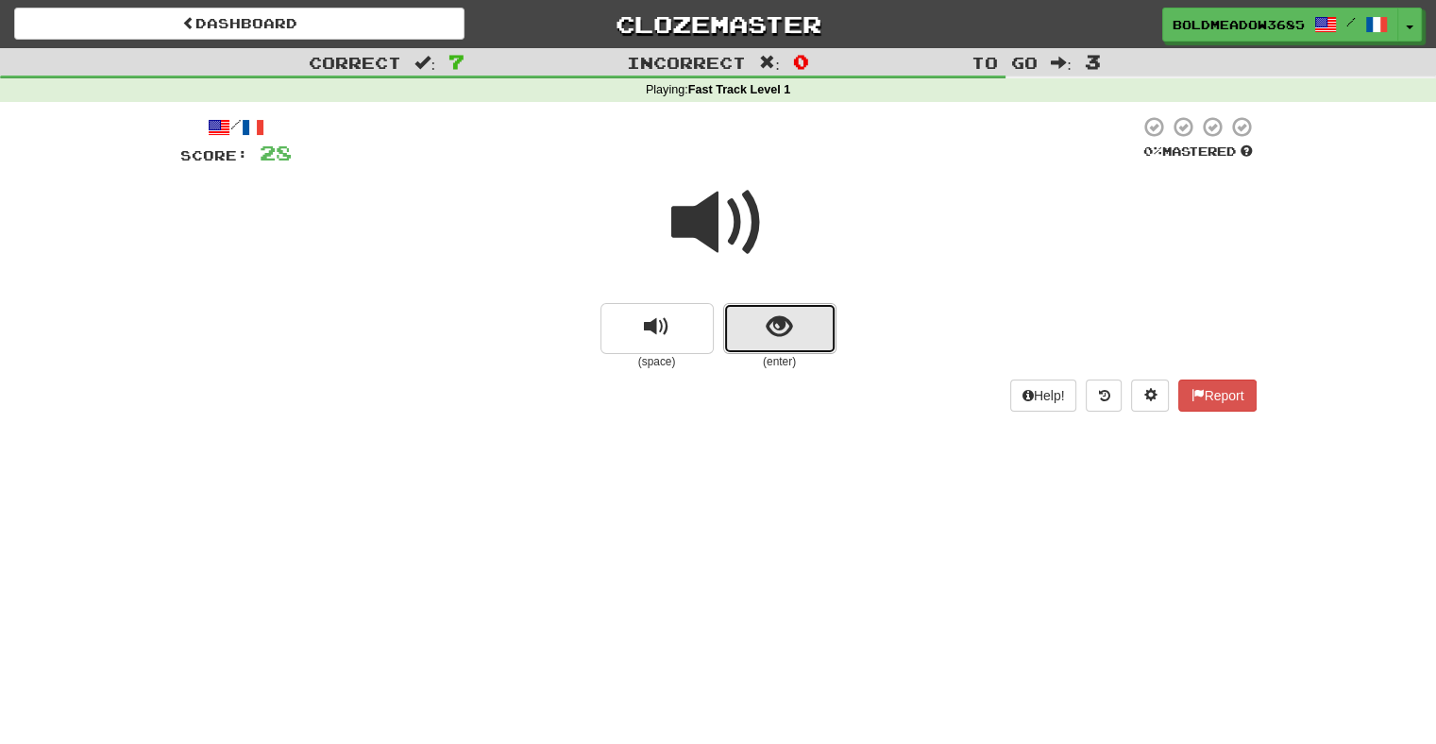
click at [778, 322] on span "show sentence" at bounding box center [779, 326] width 25 height 25
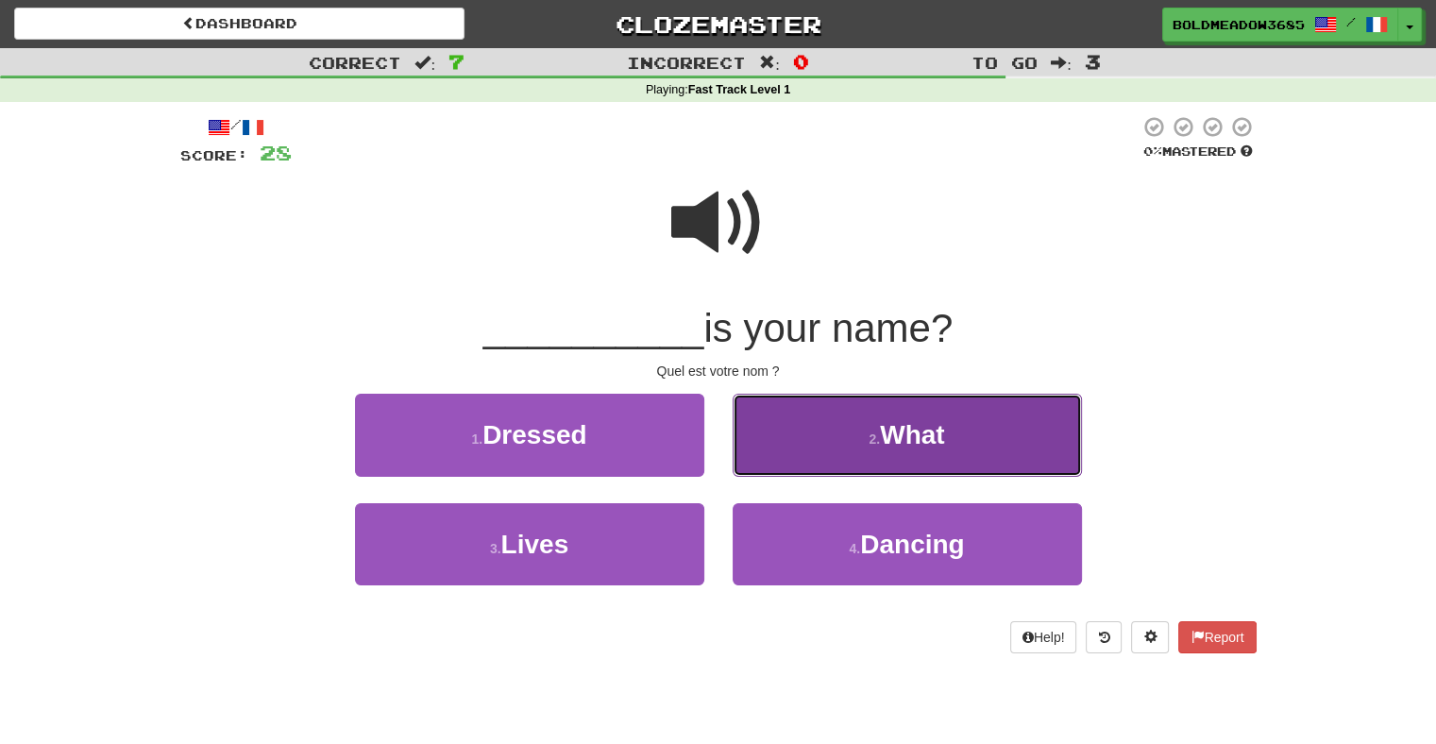
click at [841, 440] on button "2 . What" at bounding box center [907, 435] width 349 height 82
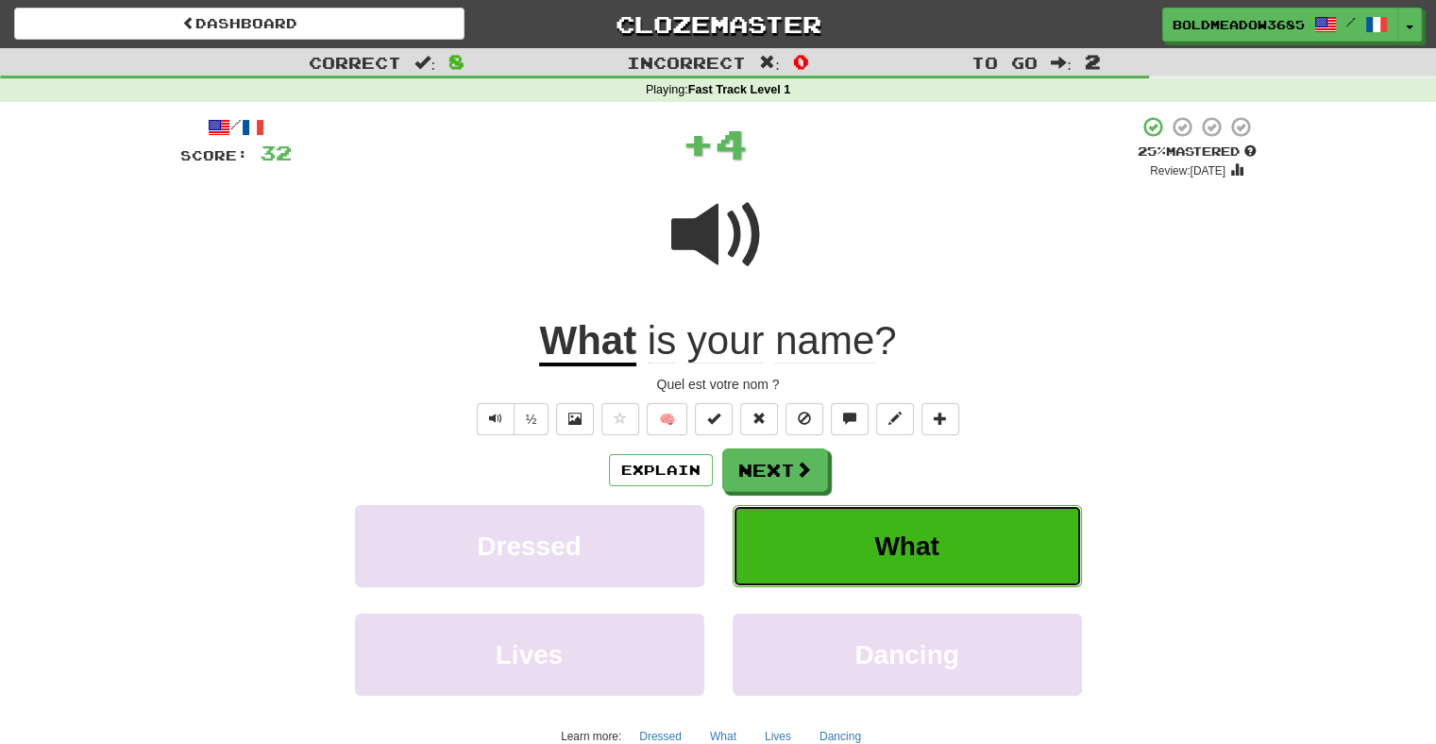
click at [887, 520] on button "What" at bounding box center [907, 546] width 349 height 82
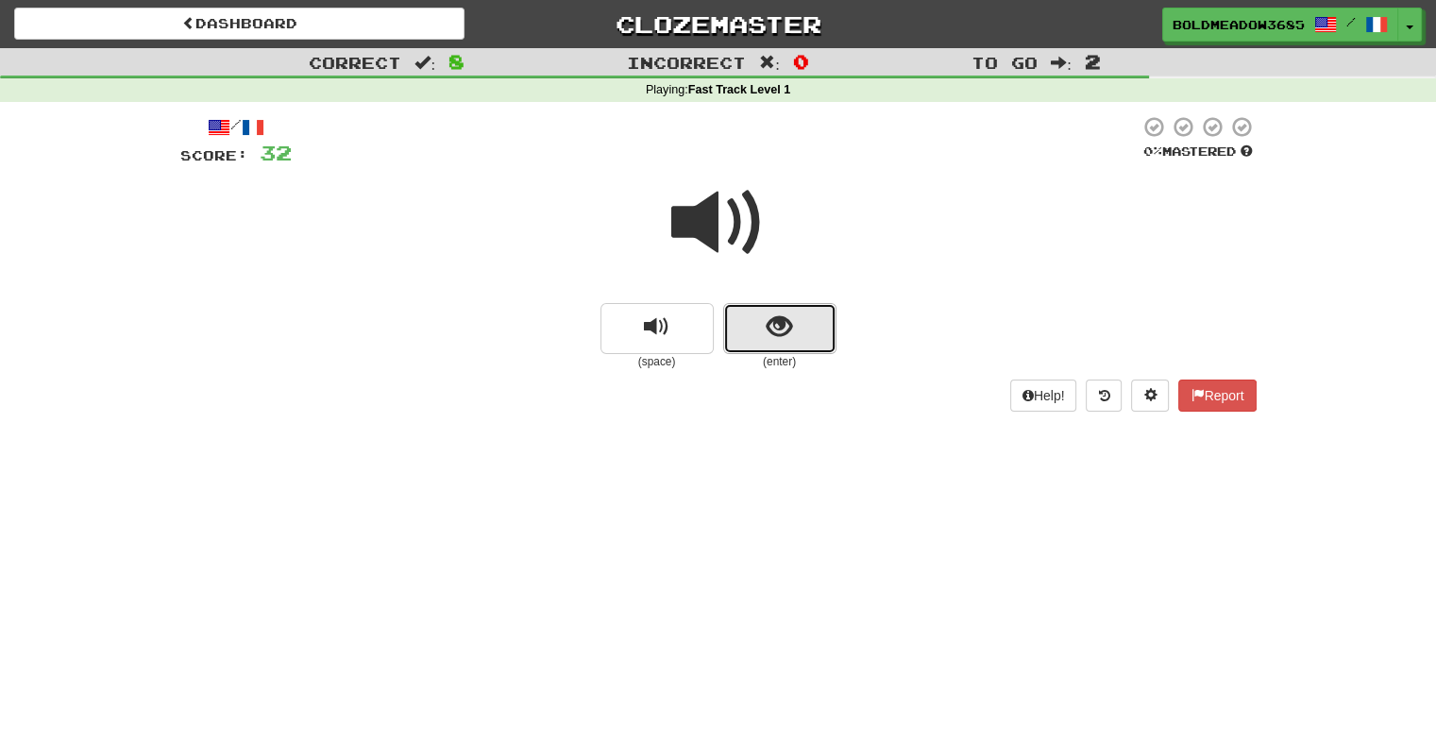
click at [799, 317] on button "show sentence" at bounding box center [779, 328] width 113 height 51
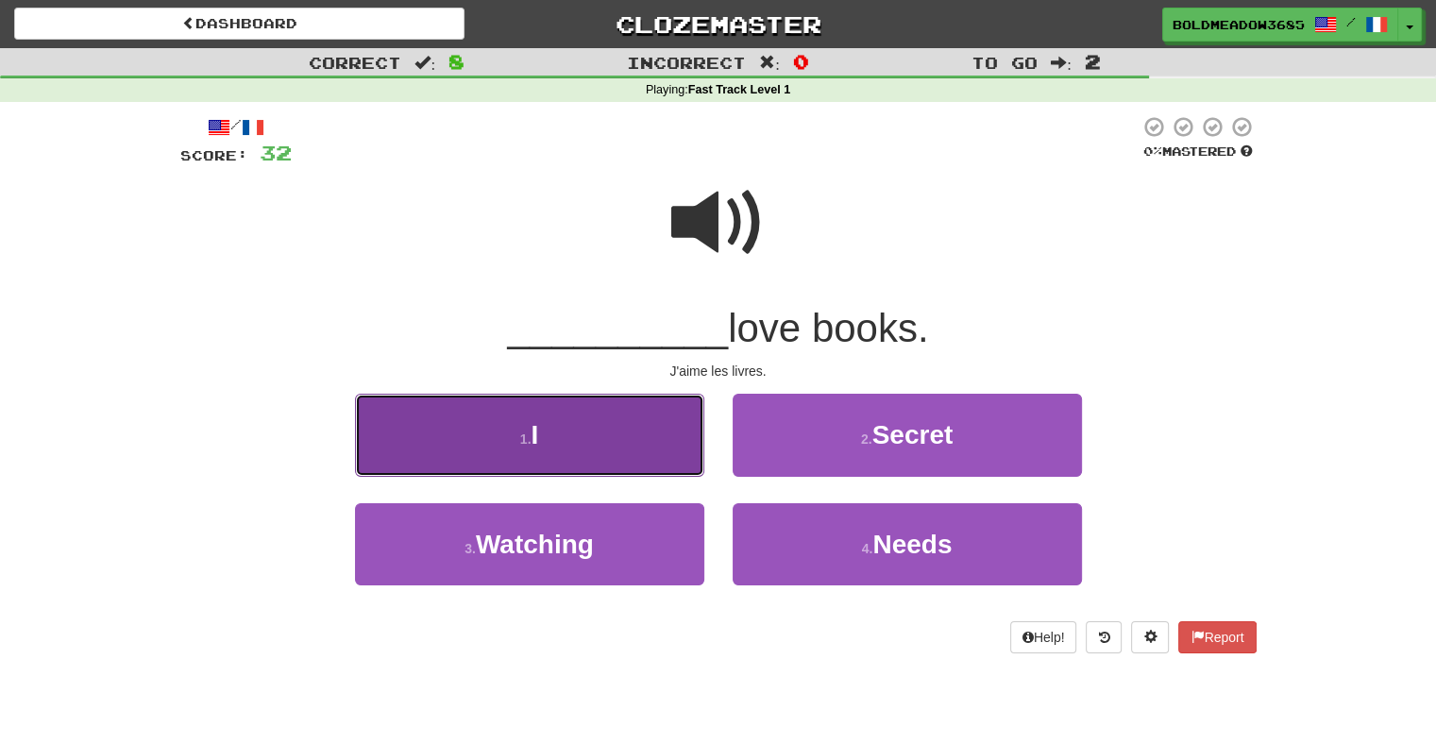
click at [560, 441] on button "1 . I" at bounding box center [529, 435] width 349 height 82
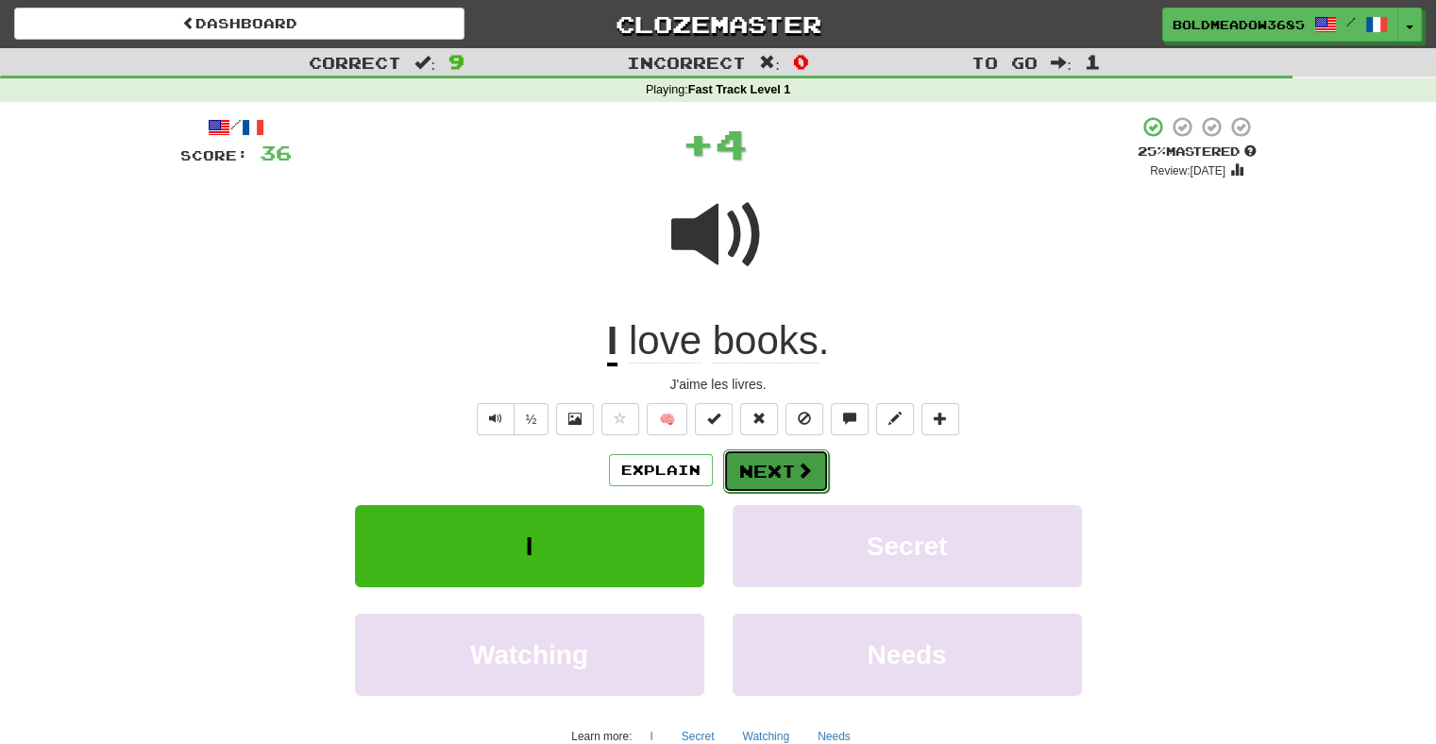
click at [798, 465] on span at bounding box center [804, 470] width 17 height 17
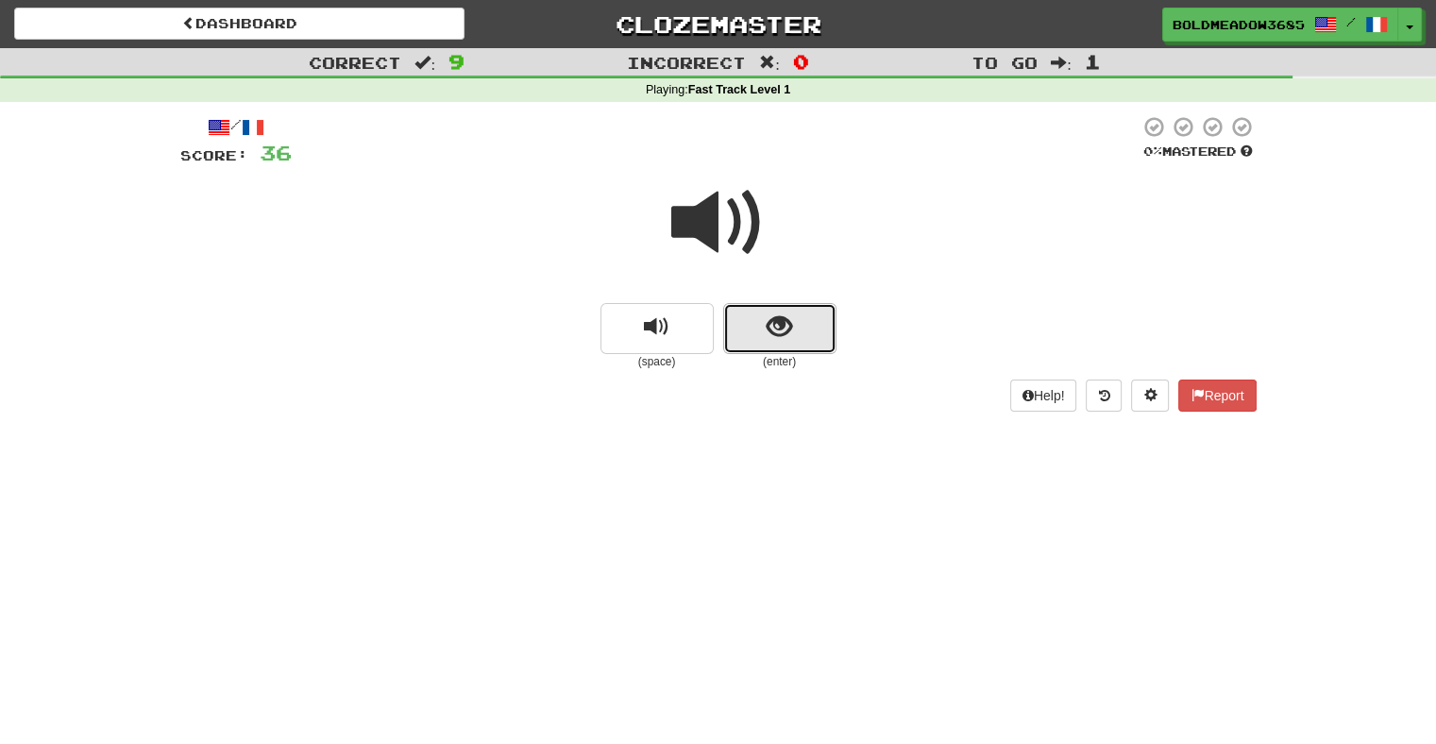
click at [786, 337] on span "show sentence" at bounding box center [779, 326] width 25 height 25
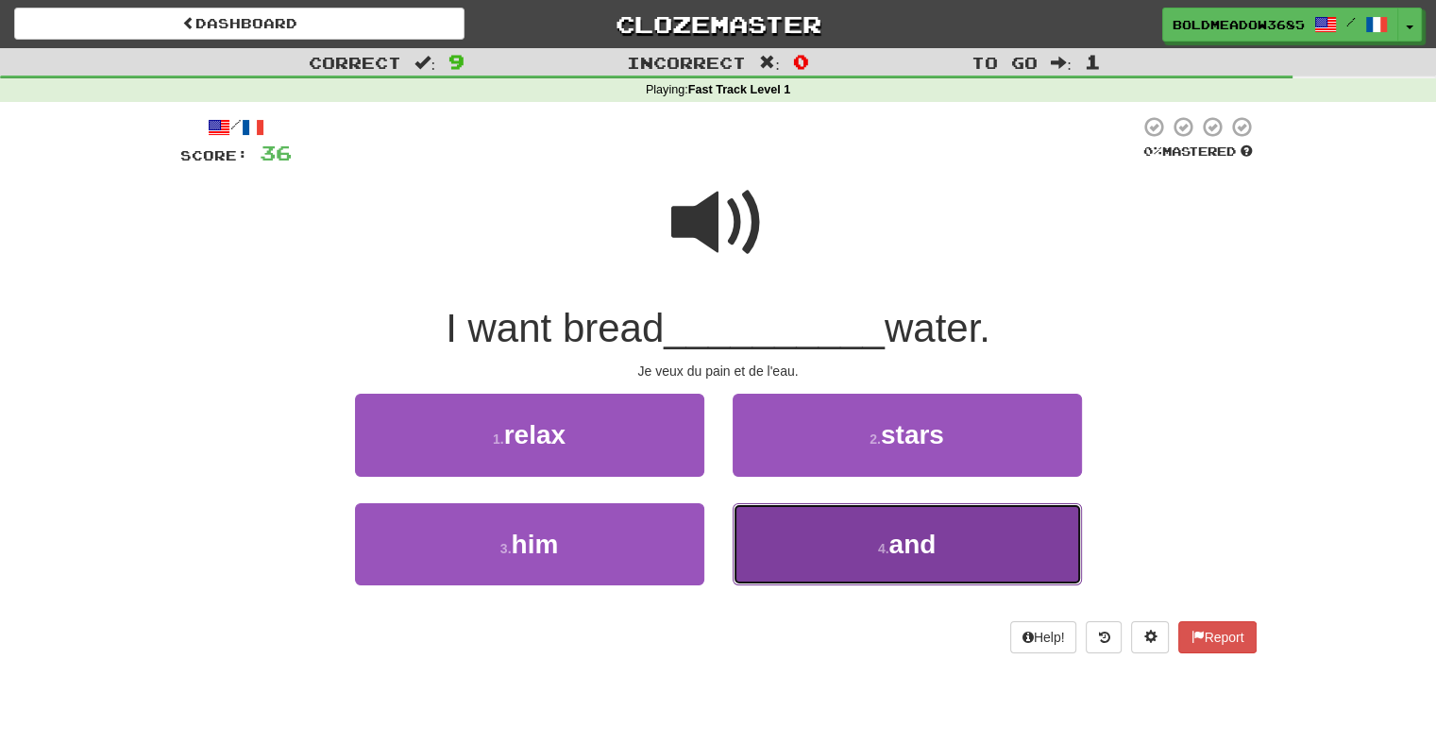
click at [862, 529] on button "4 . and" at bounding box center [907, 544] width 349 height 82
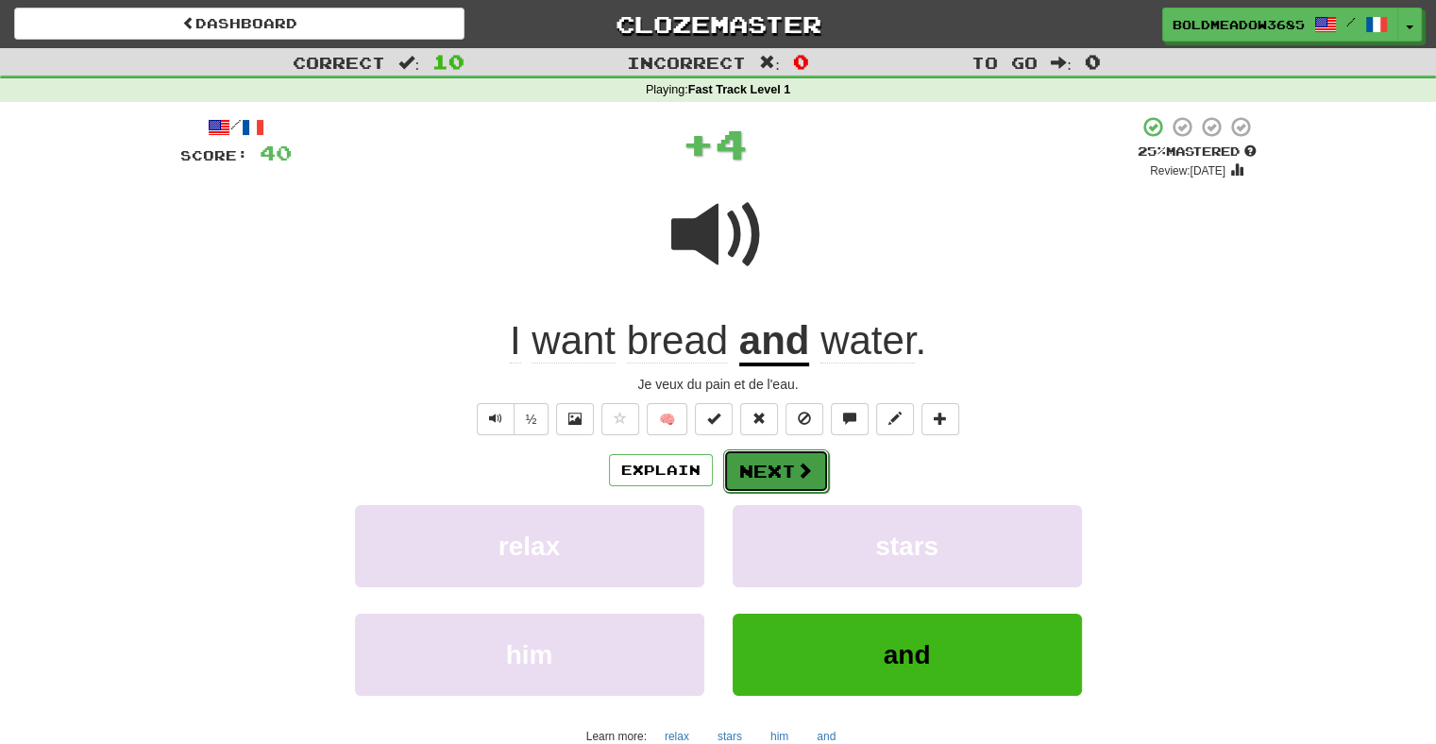
click at [812, 481] on button "Next" at bounding box center [776, 470] width 106 height 43
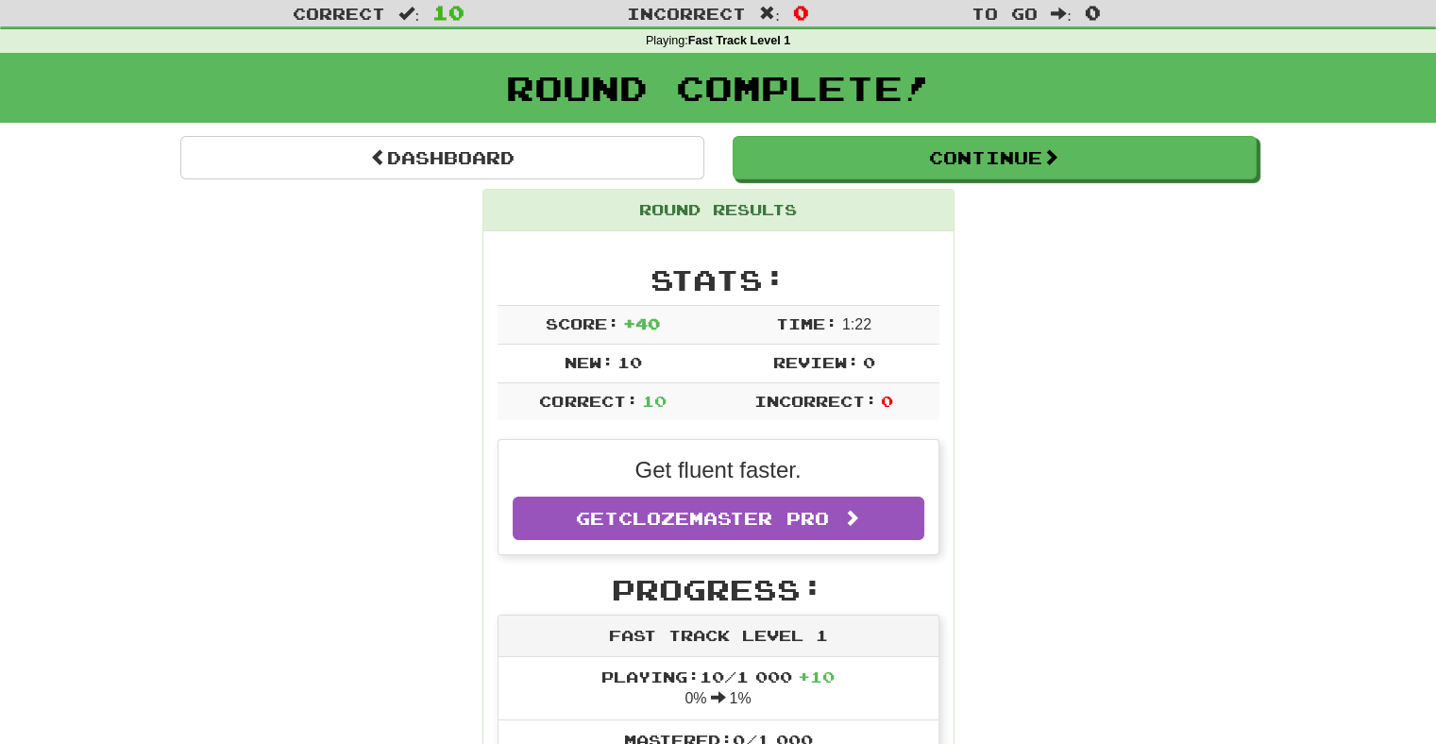
scroll to position [36, 0]
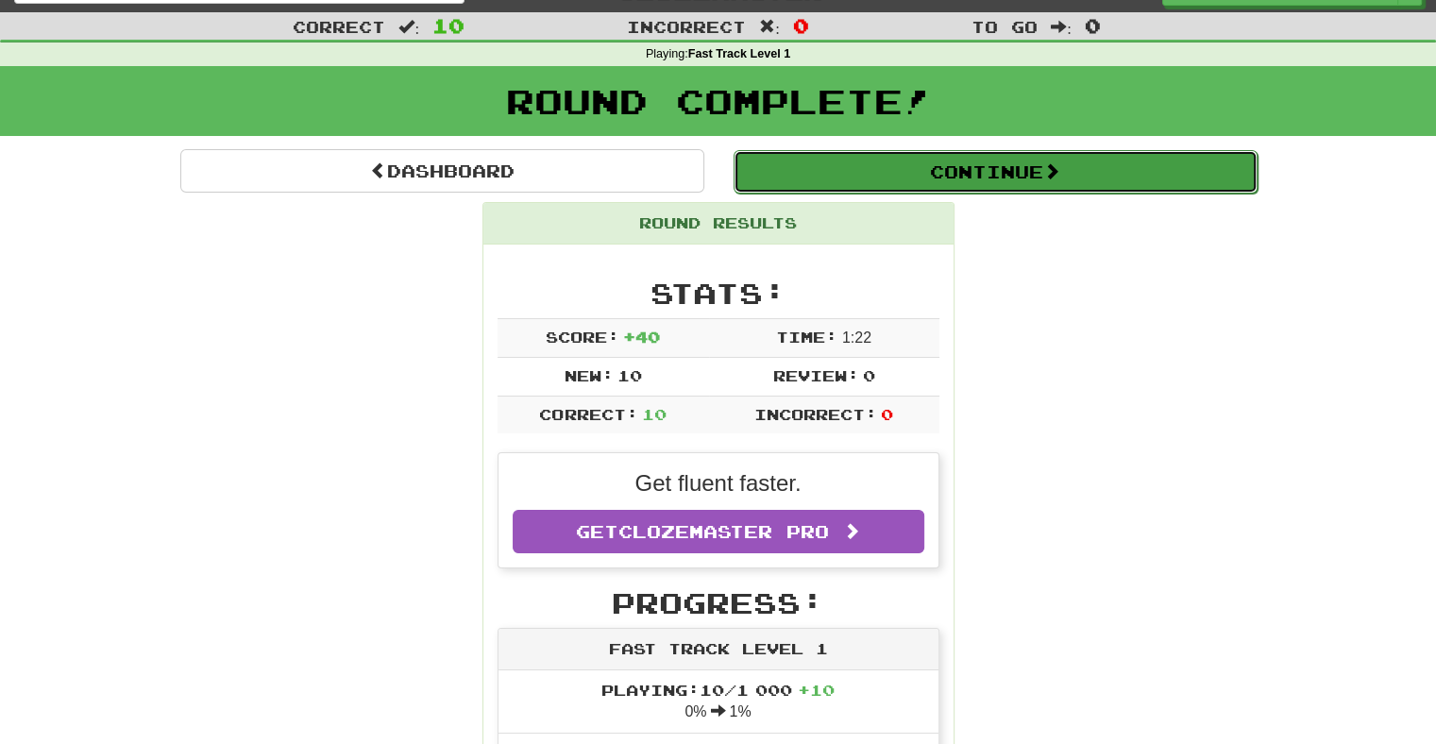
click at [853, 175] on button "Continue" at bounding box center [996, 171] width 524 height 43
